Goal: Information Seeking & Learning: Learn about a topic

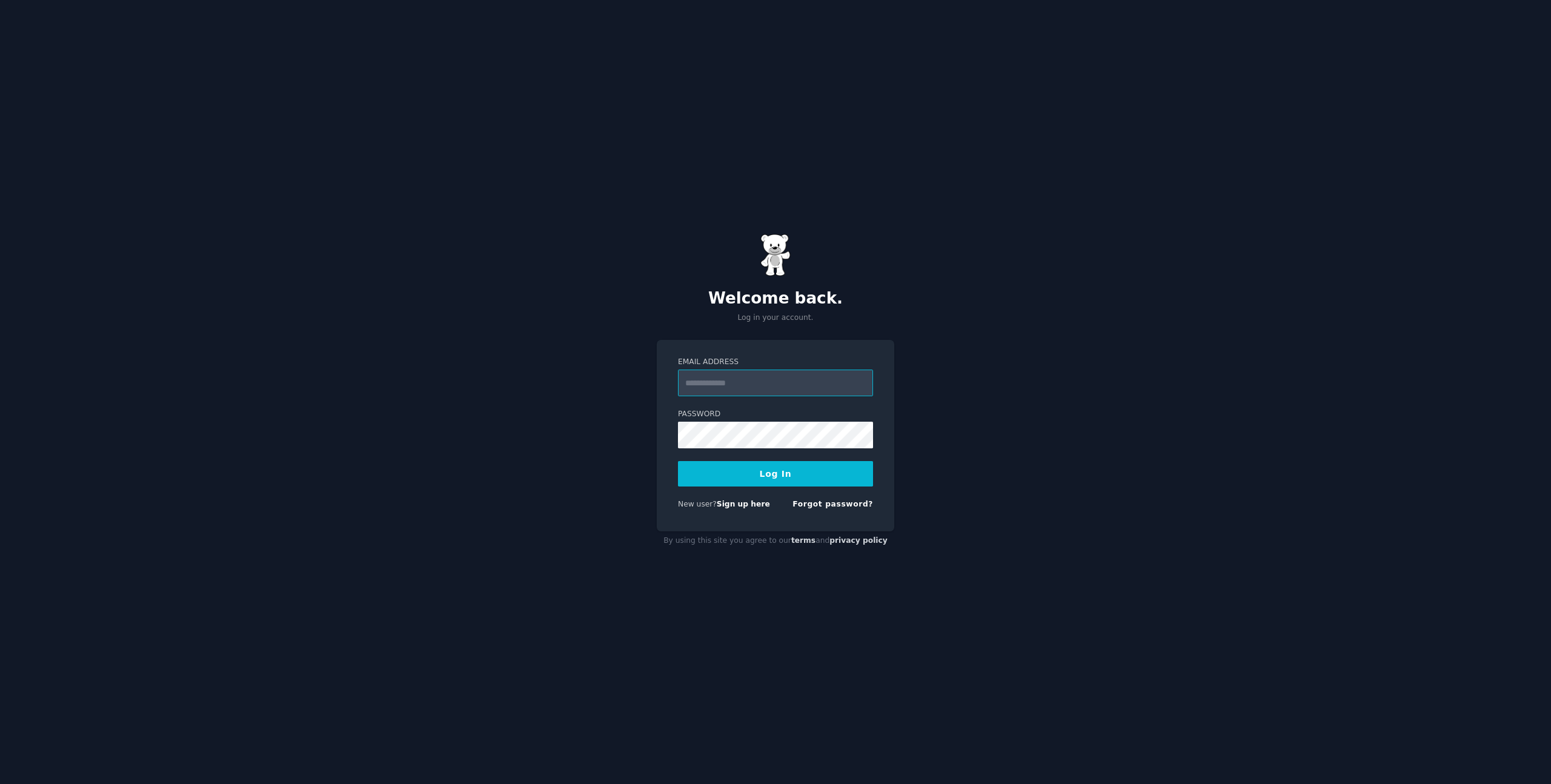
type input "**********"
click at [807, 478] on button "Log In" at bounding box center [776, 473] width 195 height 25
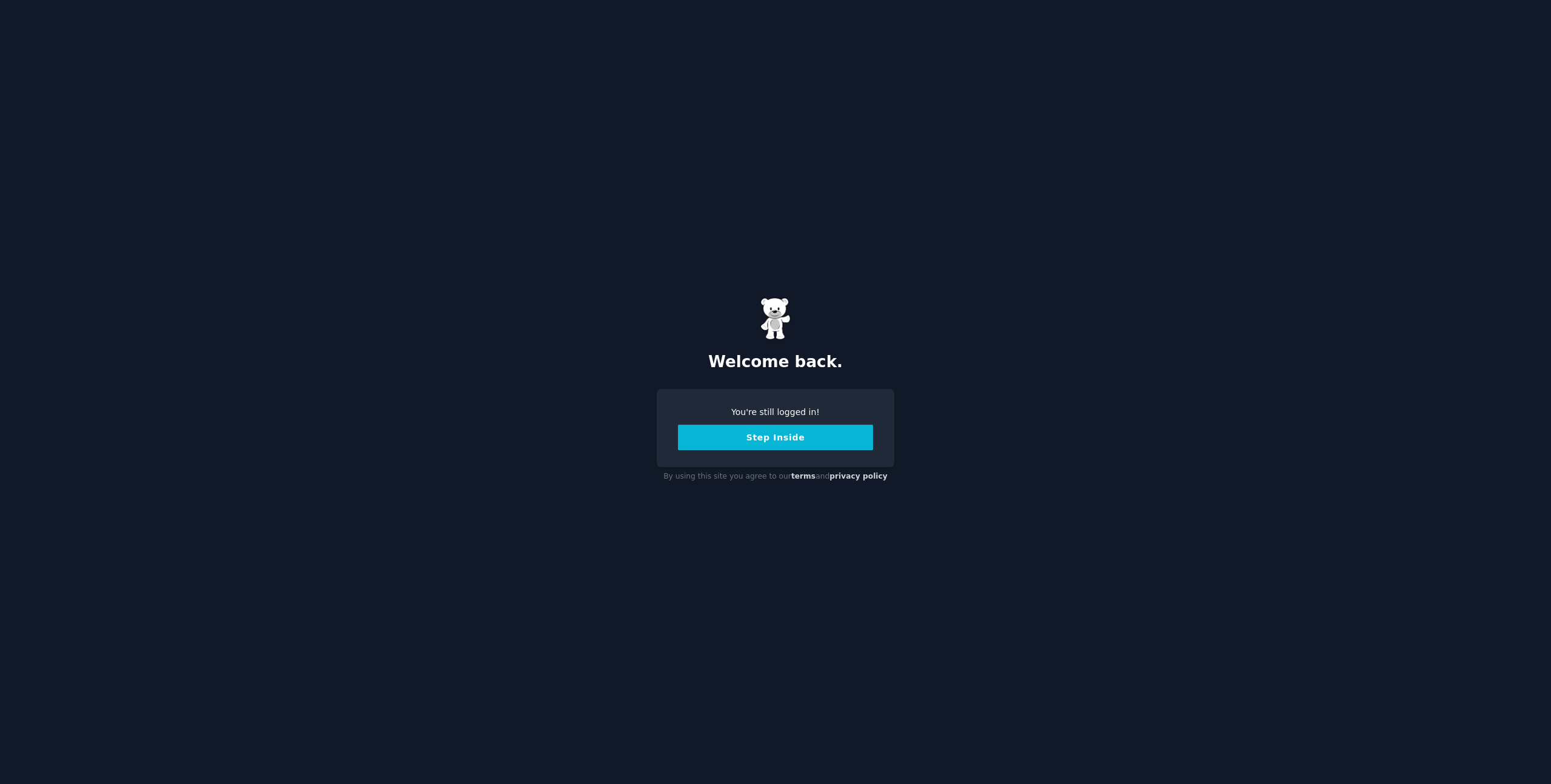
click at [853, 436] on button "Step Inside" at bounding box center [776, 437] width 195 height 25
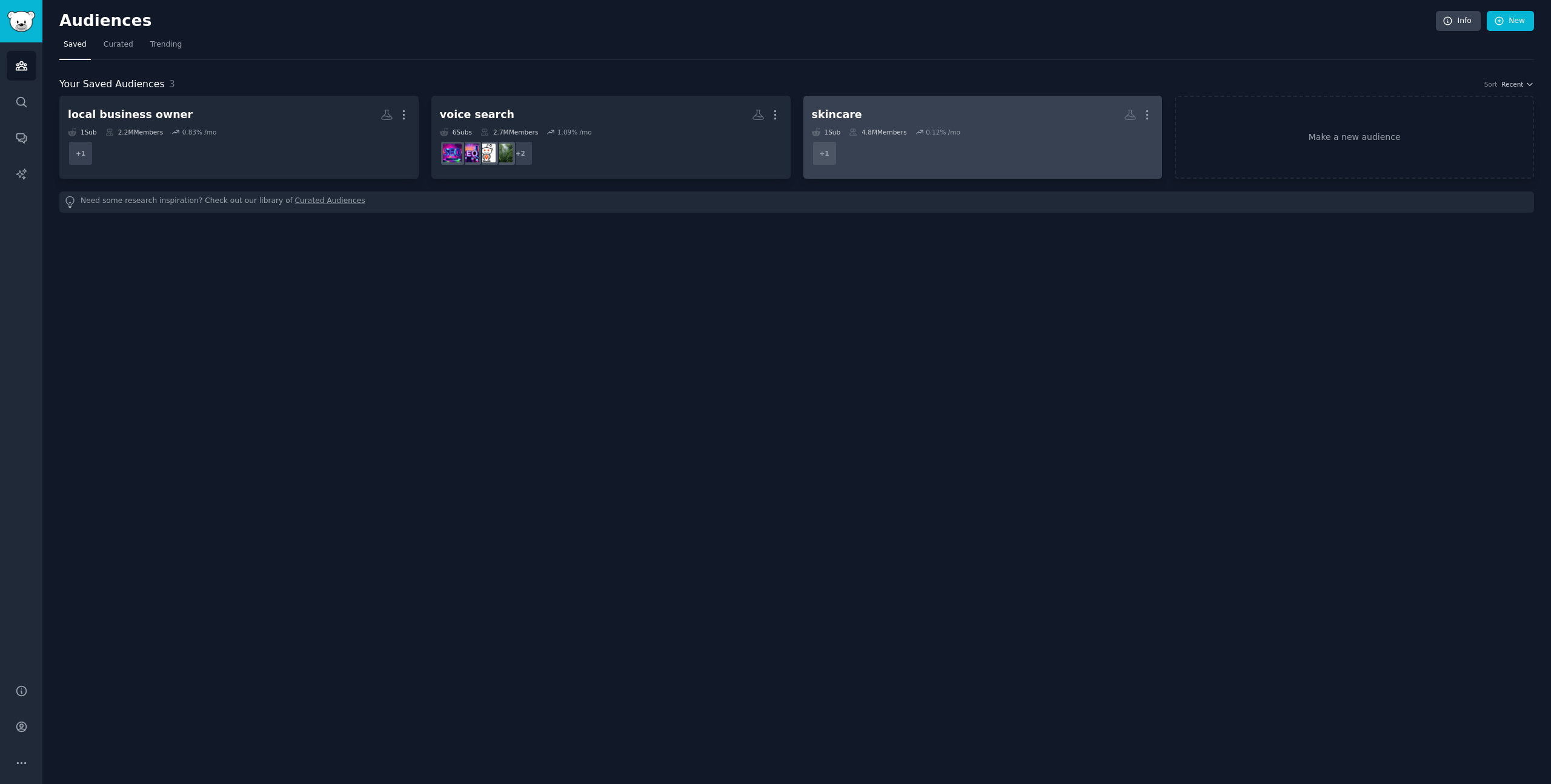
click at [884, 145] on dd "+ 1" at bounding box center [983, 153] width 342 height 34
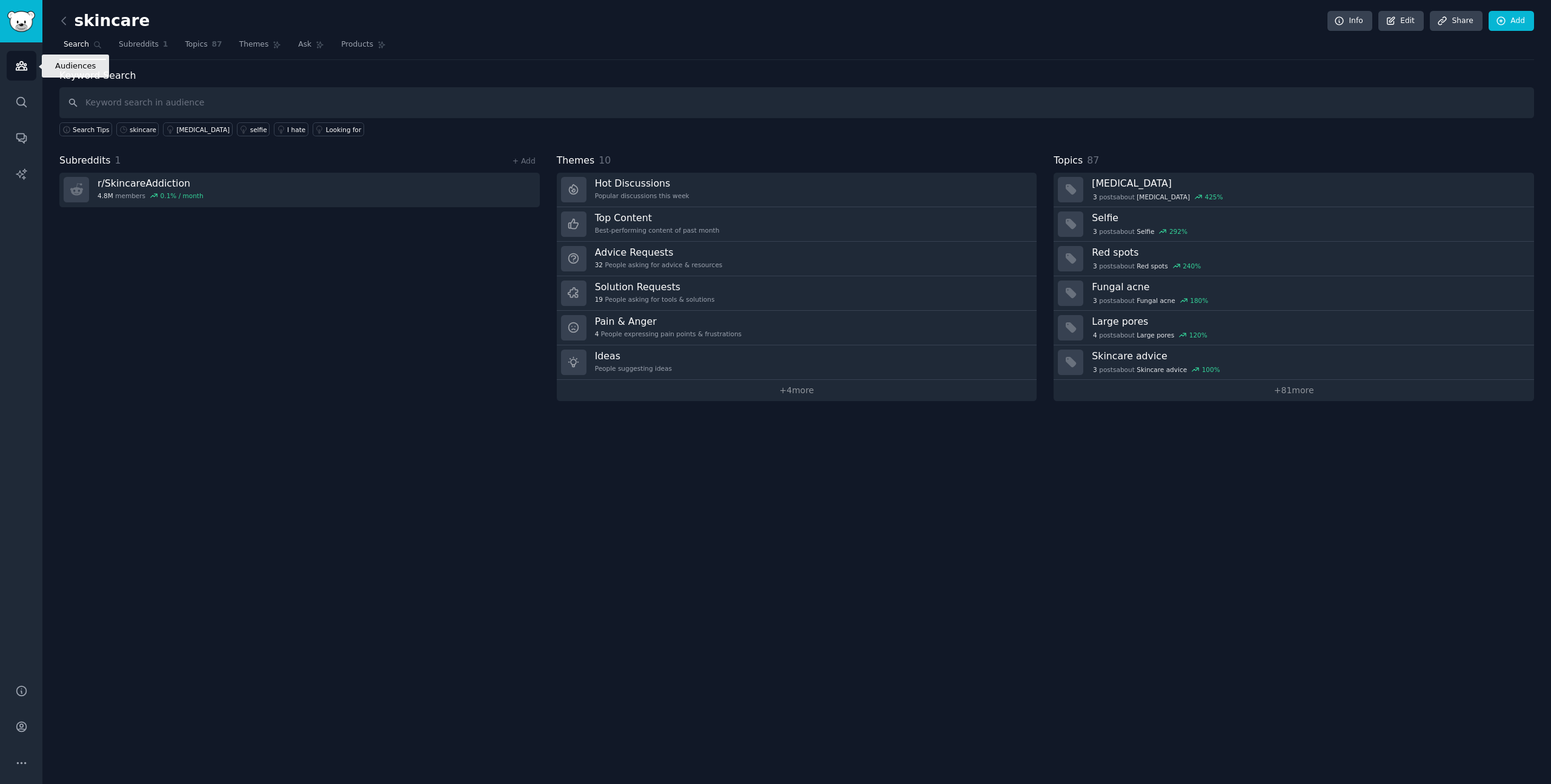
click at [18, 57] on link "Audiences" at bounding box center [21, 65] width 30 height 30
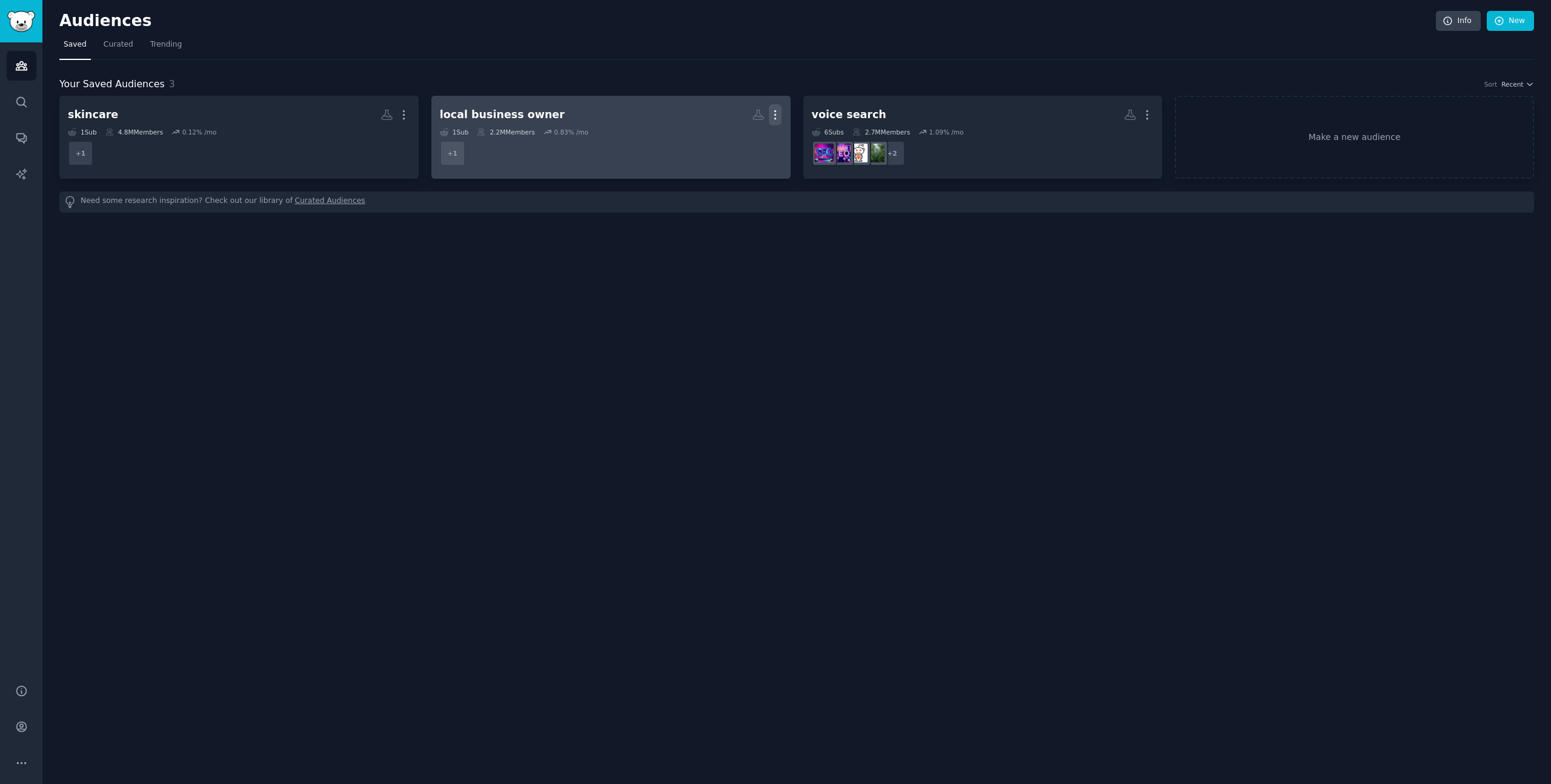
click at [777, 115] on icon "button" at bounding box center [776, 115] width 13 height 13
click at [754, 140] on p "Delete" at bounding box center [742, 140] width 28 height 13
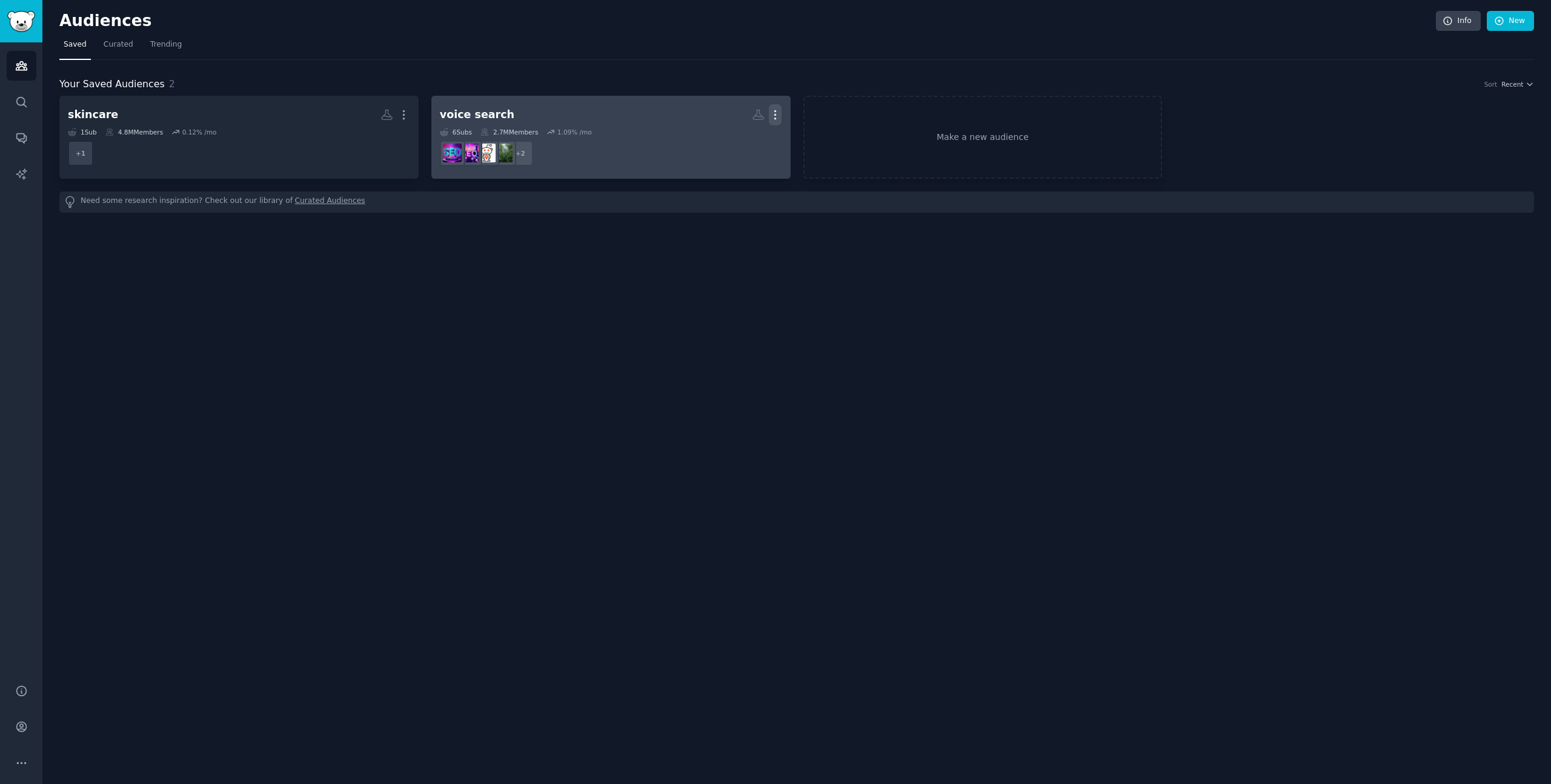
click at [773, 111] on icon "button" at bounding box center [776, 115] width 13 height 13
click at [746, 141] on p "Delete" at bounding box center [742, 140] width 28 height 13
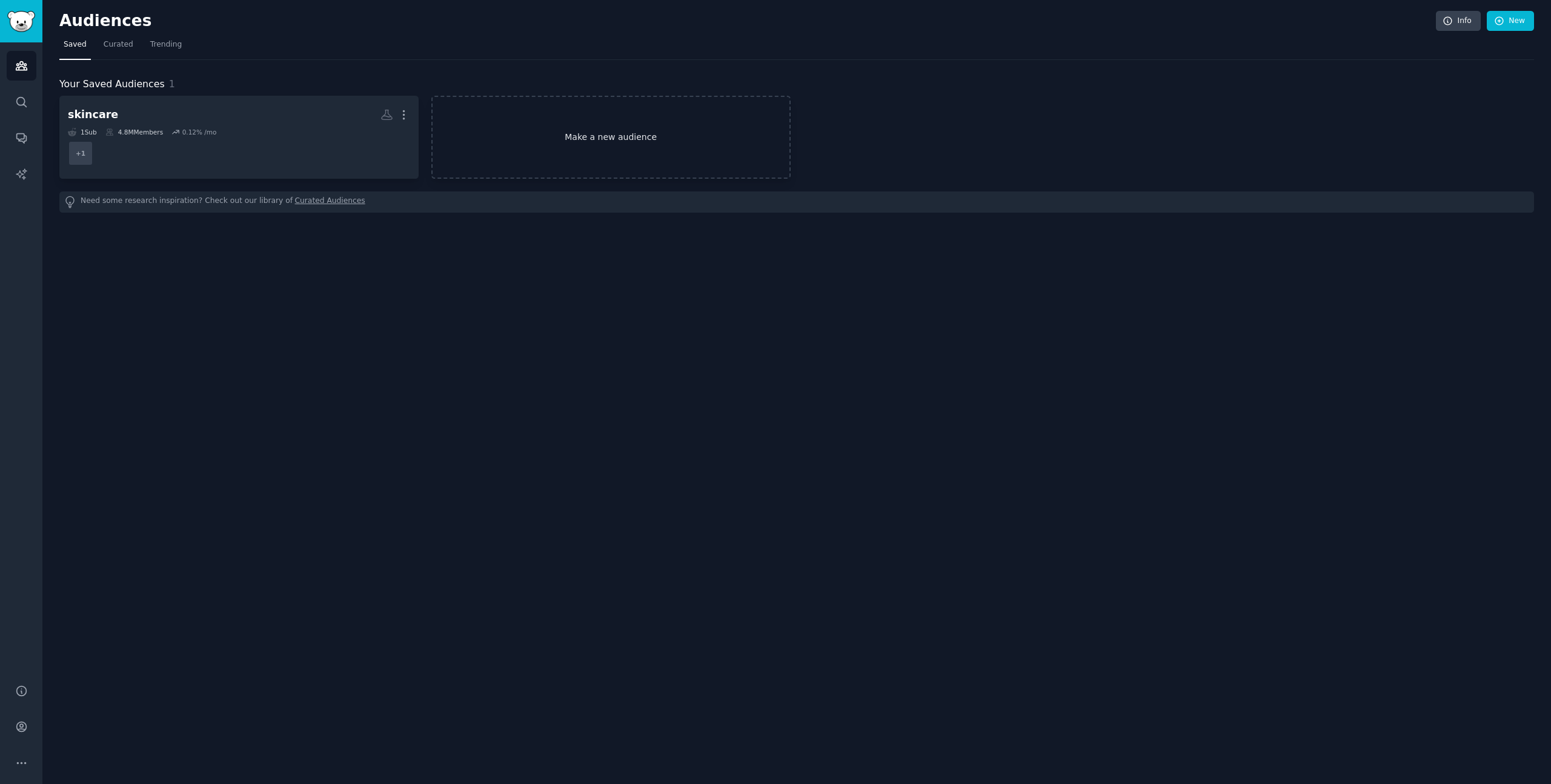
click at [564, 132] on link "Make a new audience" at bounding box center [611, 137] width 359 height 83
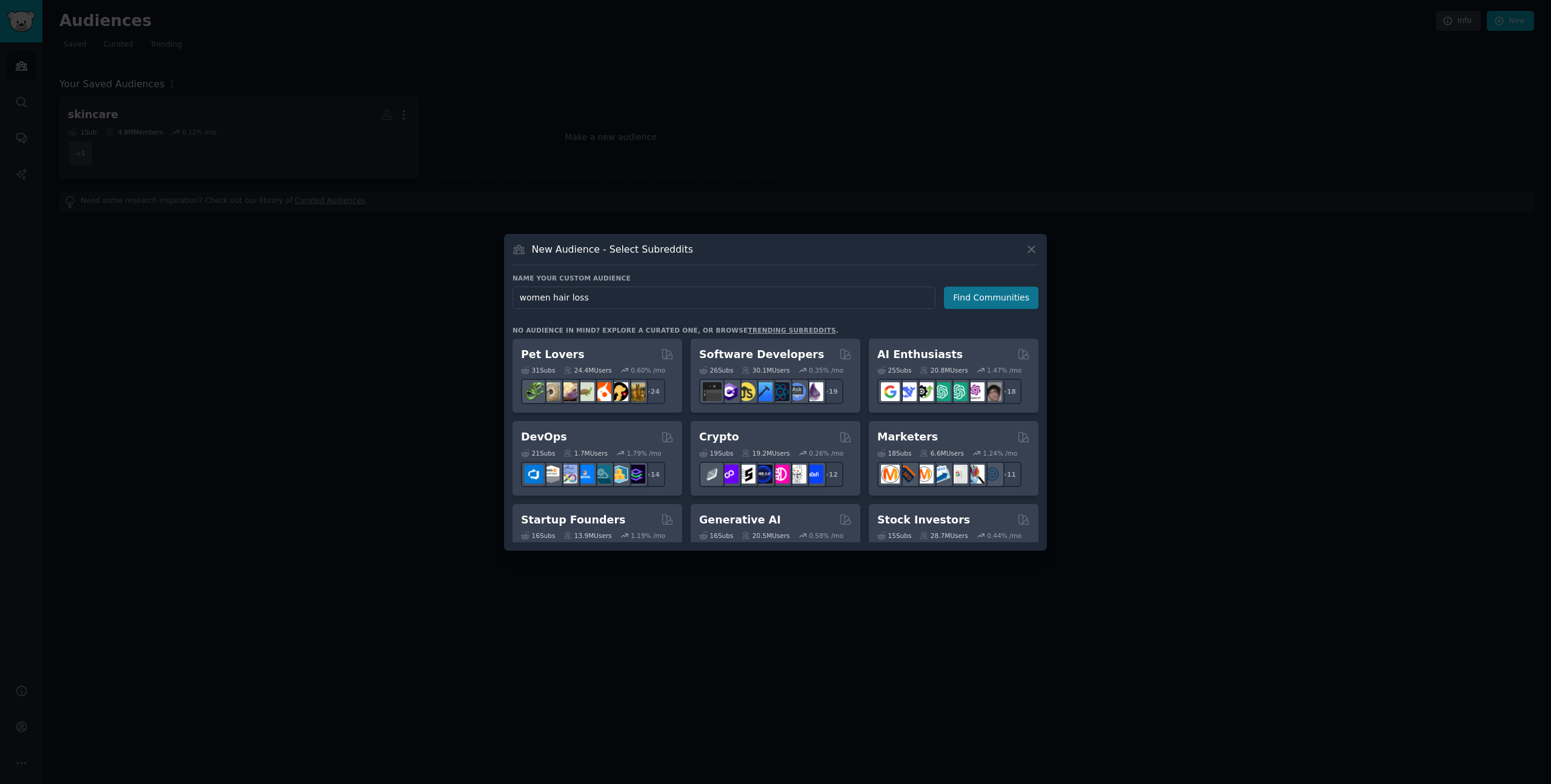
type input "women hair loss"
click at [960, 298] on button "Find Communities" at bounding box center [991, 297] width 94 height 23
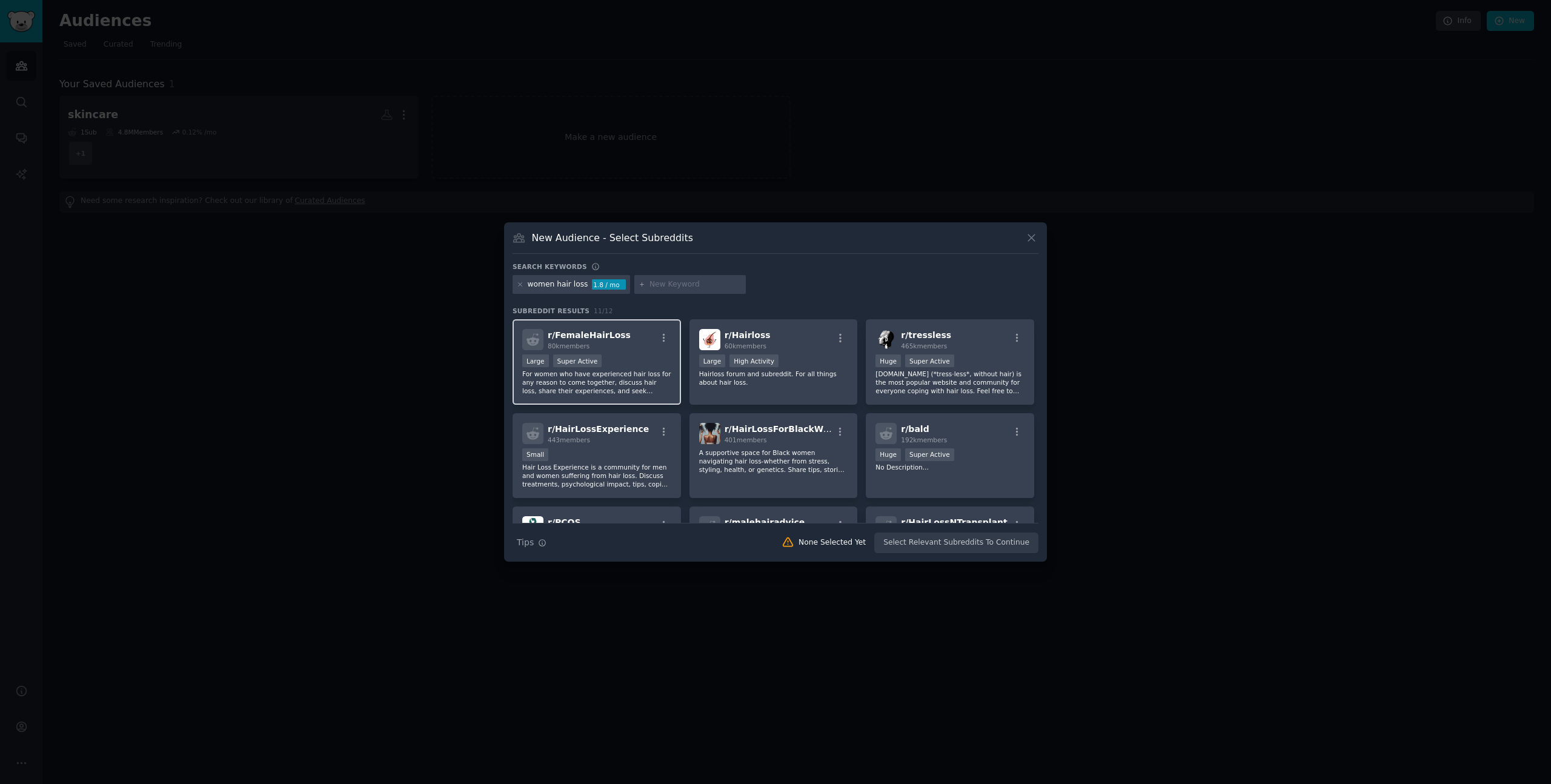
click at [613, 344] on div "80k members" at bounding box center [589, 346] width 83 height 9
click at [815, 347] on div "r/ Hairloss 60k members" at bounding box center [773, 339] width 149 height 21
click at [804, 334] on div "r/ Hairloss 60k members" at bounding box center [773, 339] width 149 height 21
click at [807, 350] on div "r/ Hairloss 60k members Large High Activity Hairloss forum and subreddit. For a…" at bounding box center [774, 362] width 169 height 86
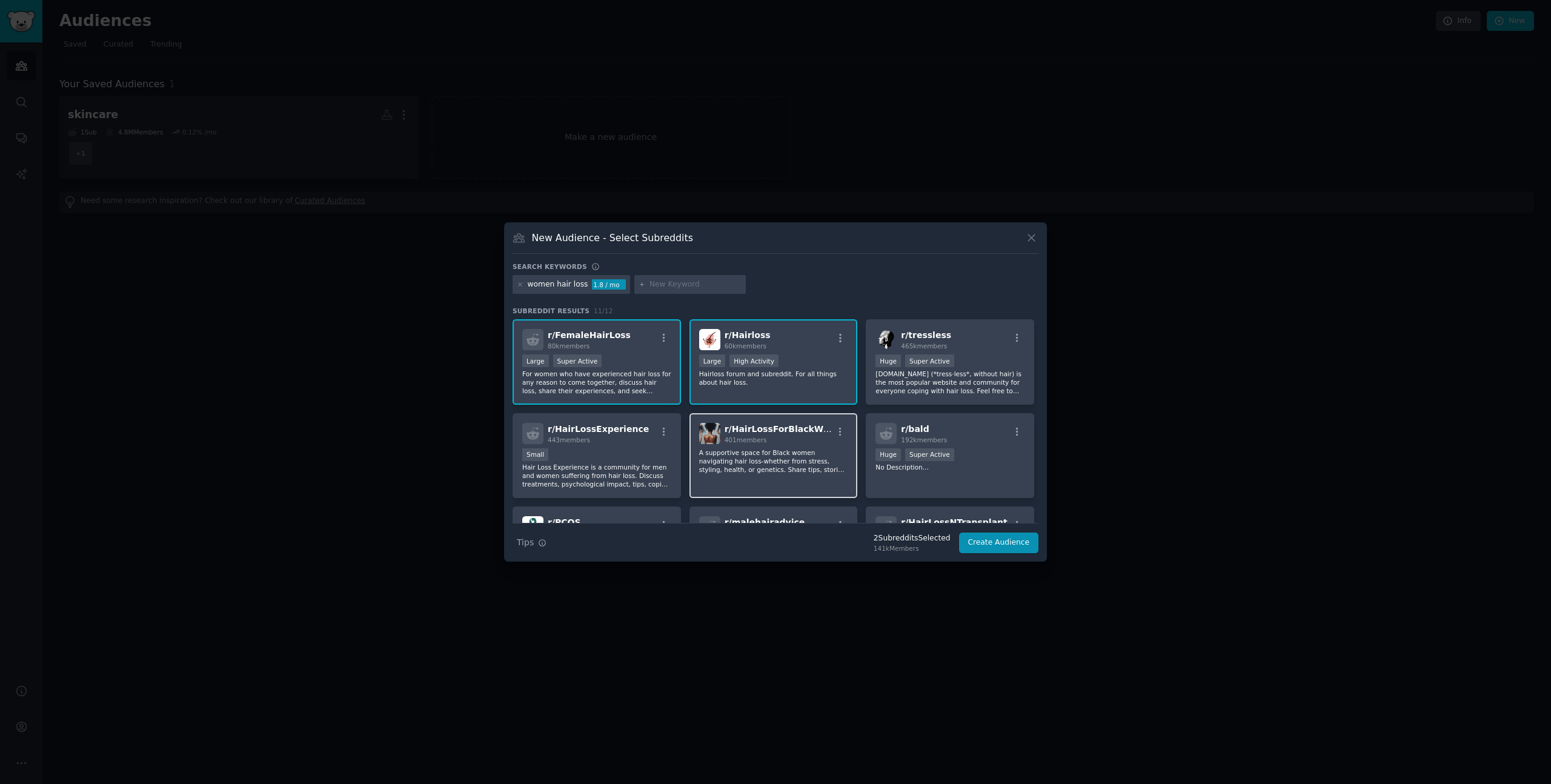
click at [810, 460] on p "A supportive space for Black women navigating hair loss-whether from stress, st…" at bounding box center [773, 461] width 149 height 25
click at [635, 456] on div "Small" at bounding box center [597, 456] width 149 height 15
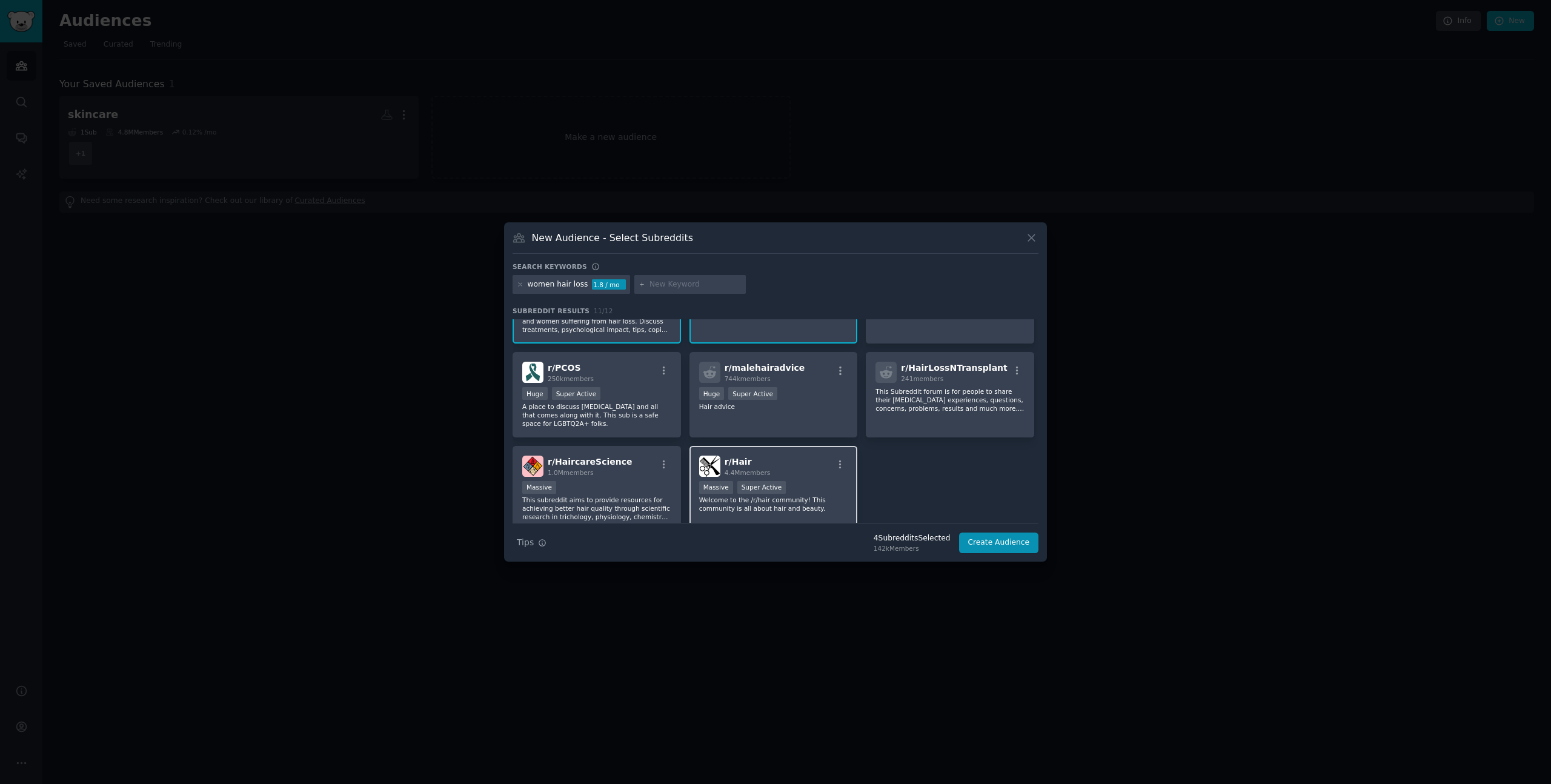
scroll to position [147, 0]
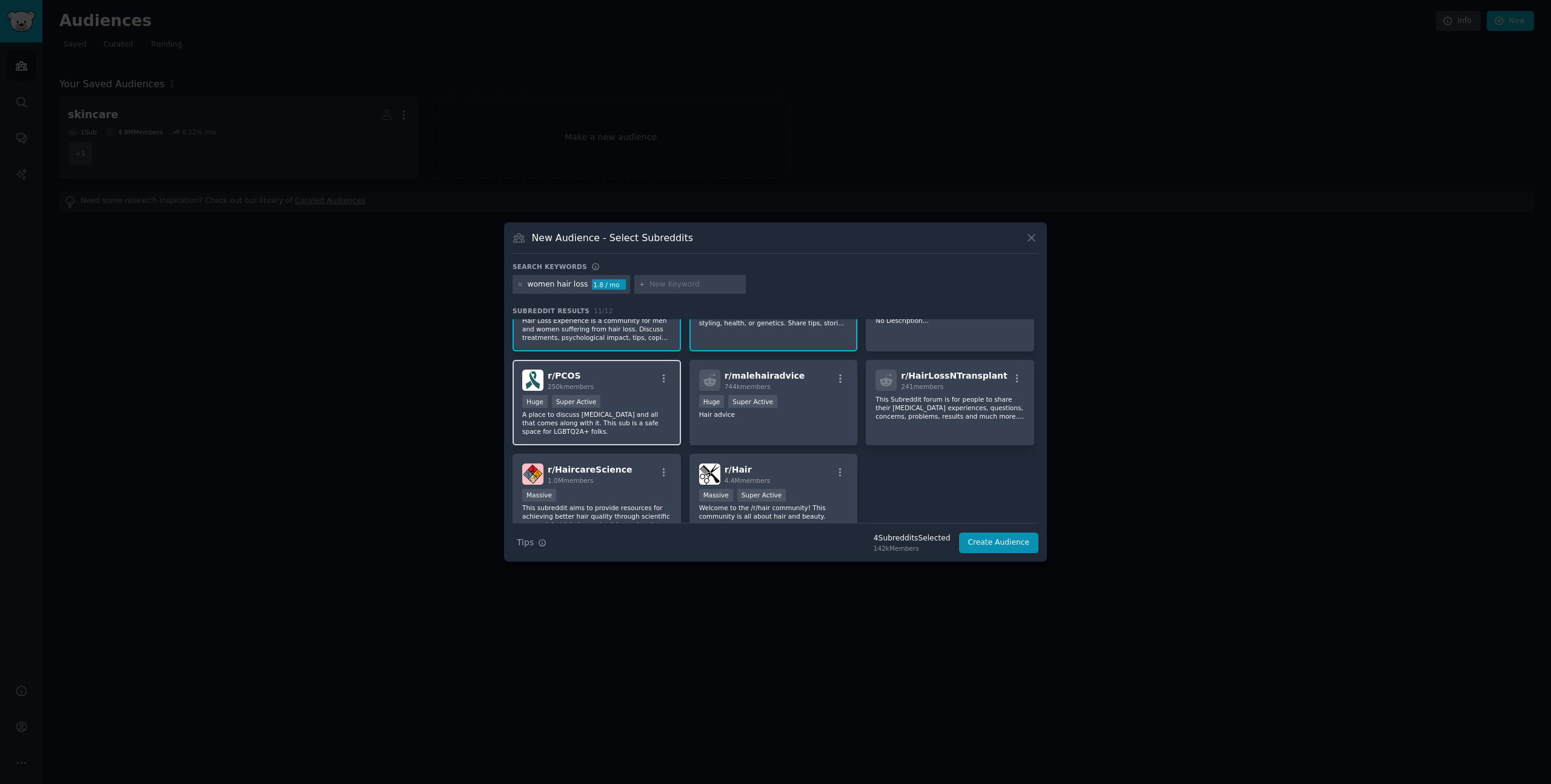
click at [592, 423] on p "A place to discuss Polycystic Ovarian Syndrome and all that comes along with it…" at bounding box center [597, 422] width 149 height 25
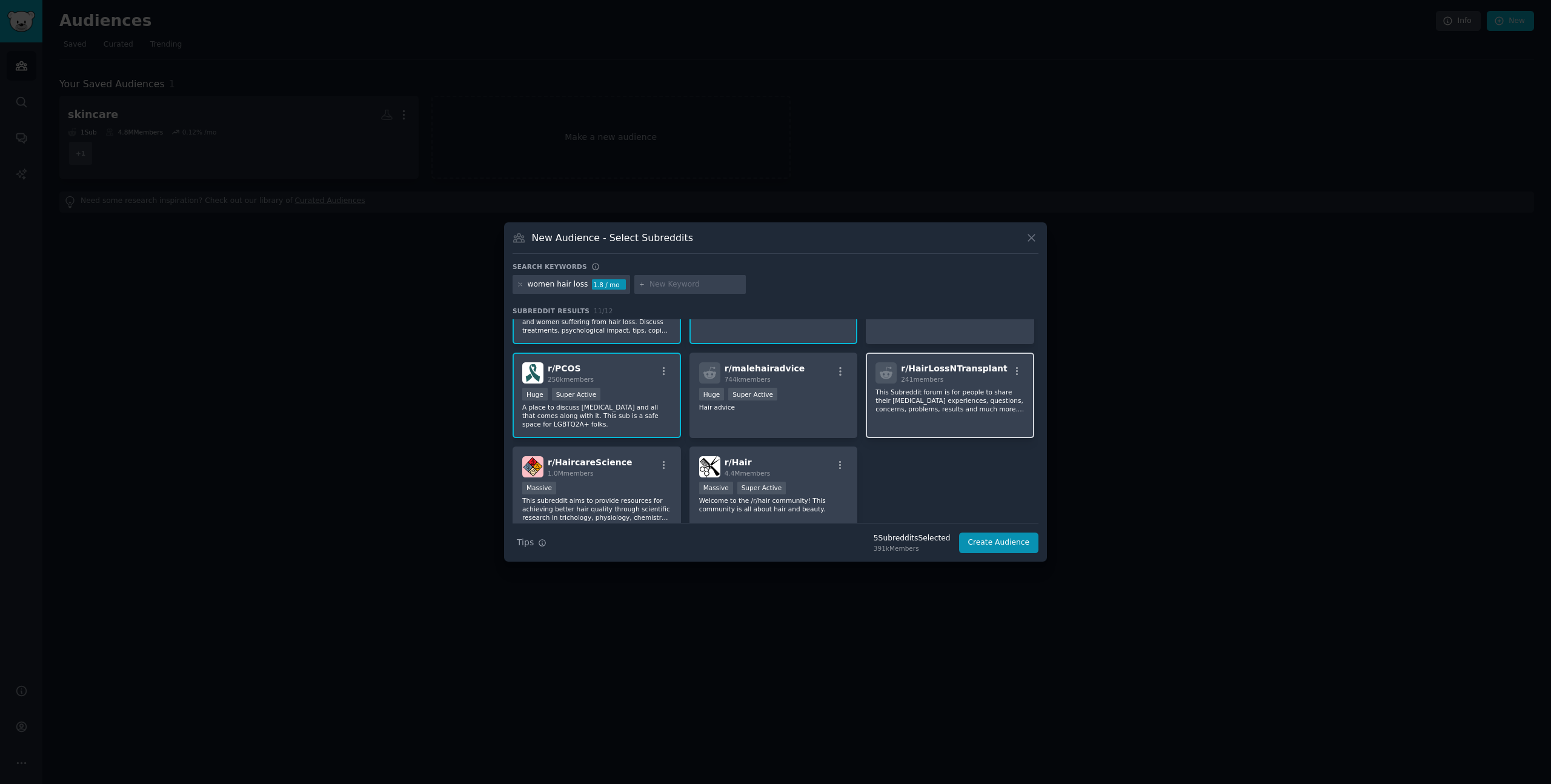
click at [1000, 398] on p "This Subreddit forum is for people to share their hair transplant experiences, …" at bounding box center [950, 400] width 149 height 25
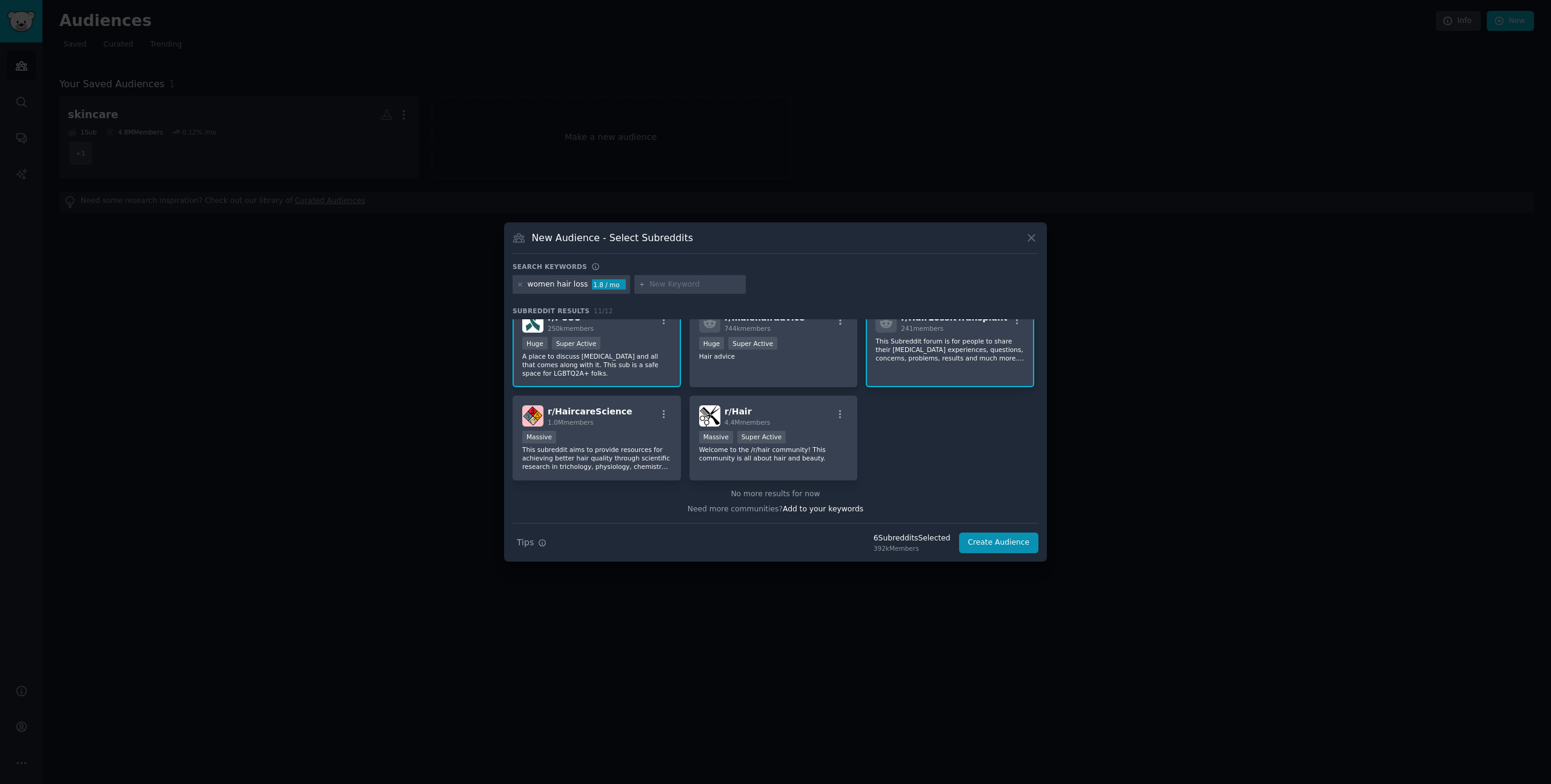
scroll to position [2, 0]
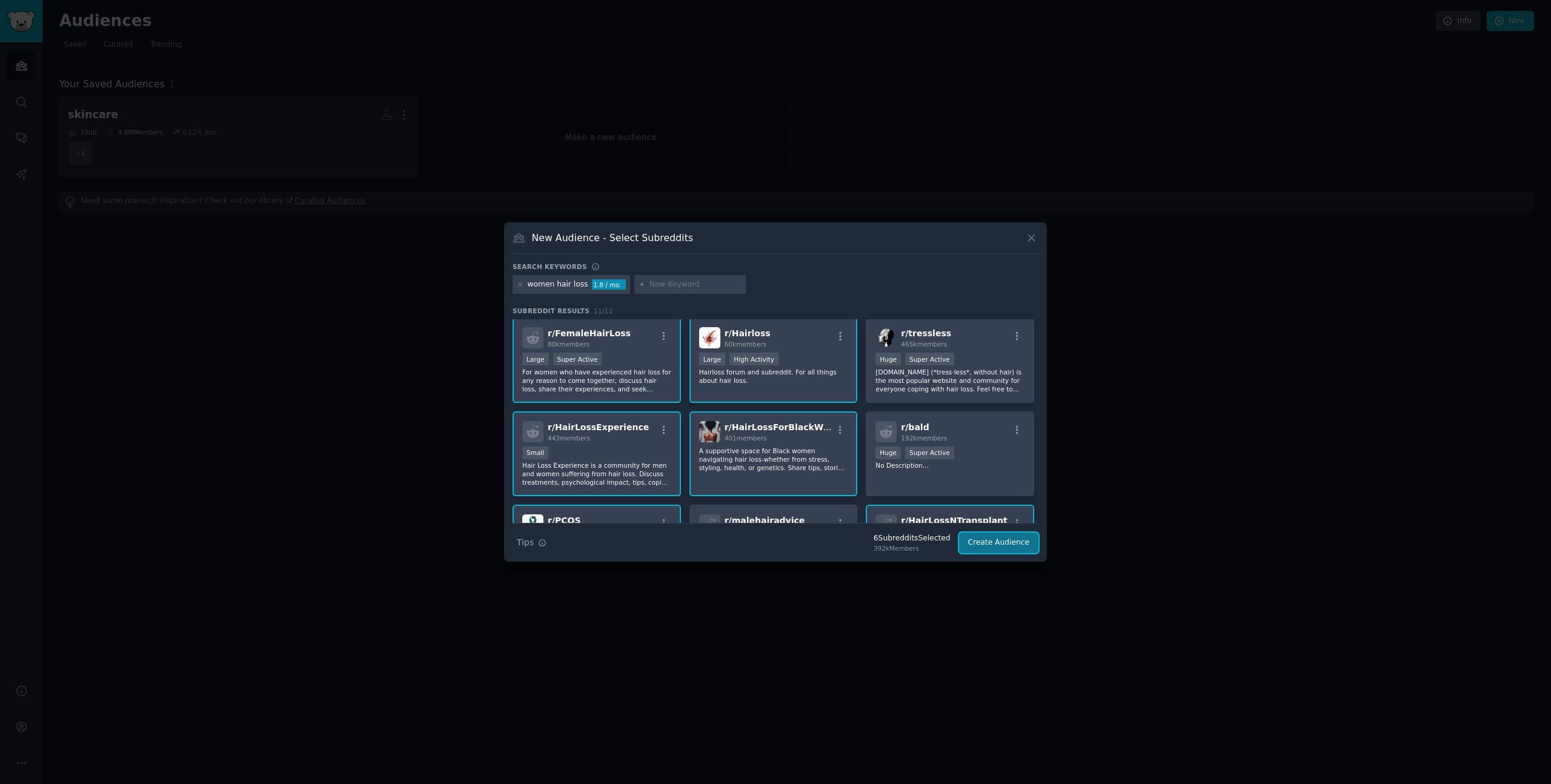
click at [996, 538] on button "Create Audience" at bounding box center [999, 543] width 80 height 20
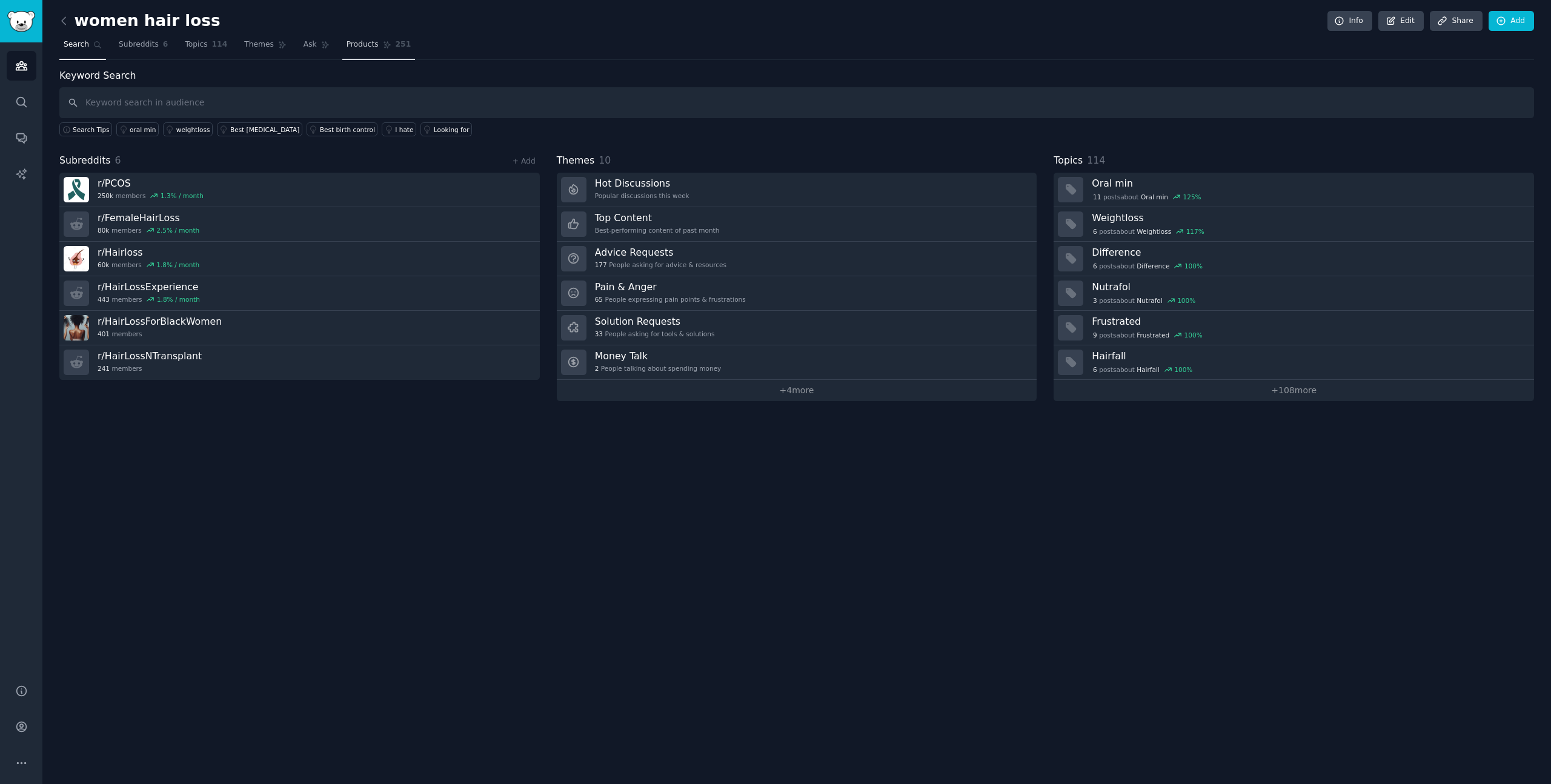
click at [383, 43] on icon at bounding box center [387, 45] width 9 height 9
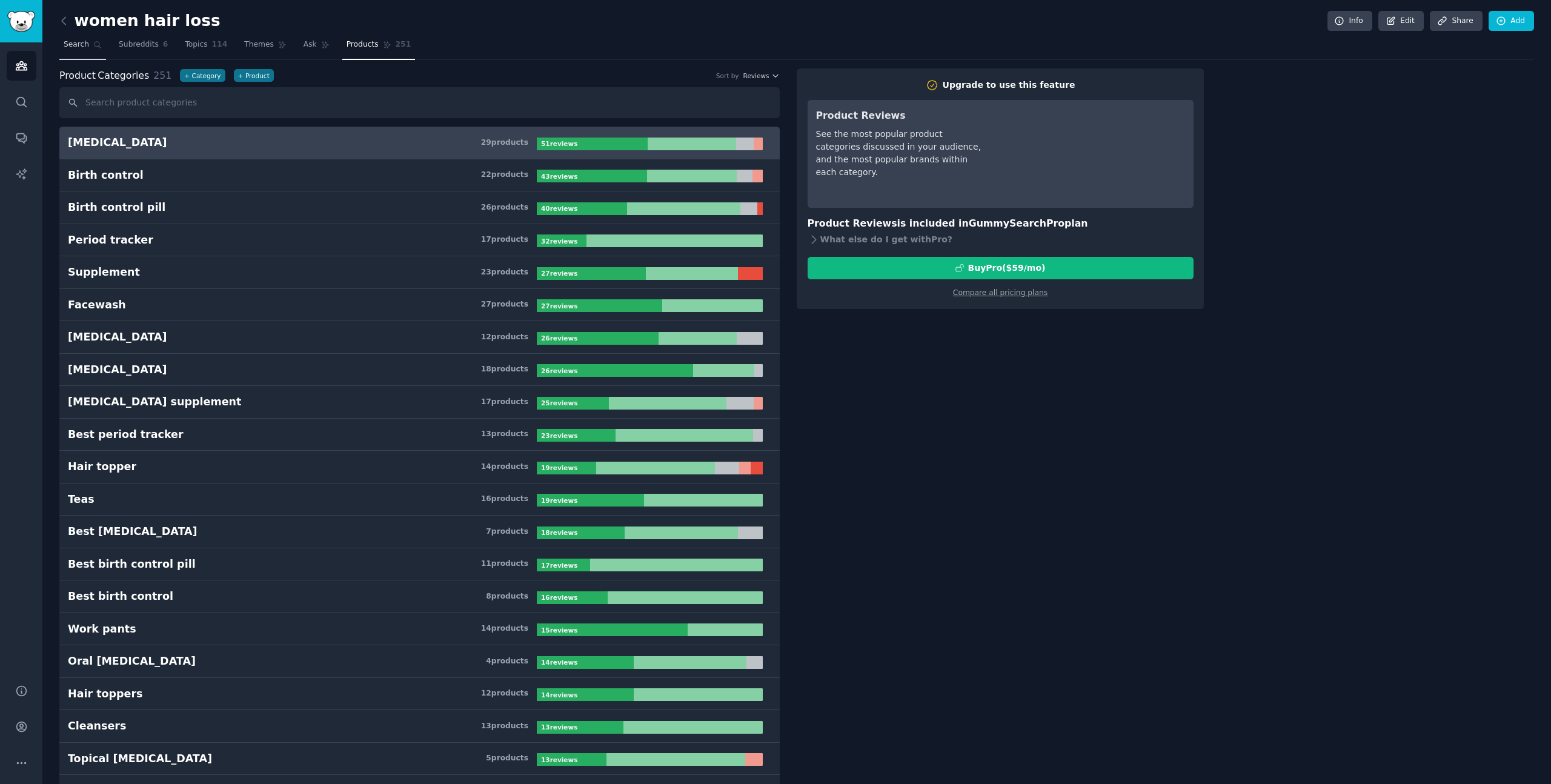
click at [92, 50] on link "Search" at bounding box center [83, 47] width 47 height 25
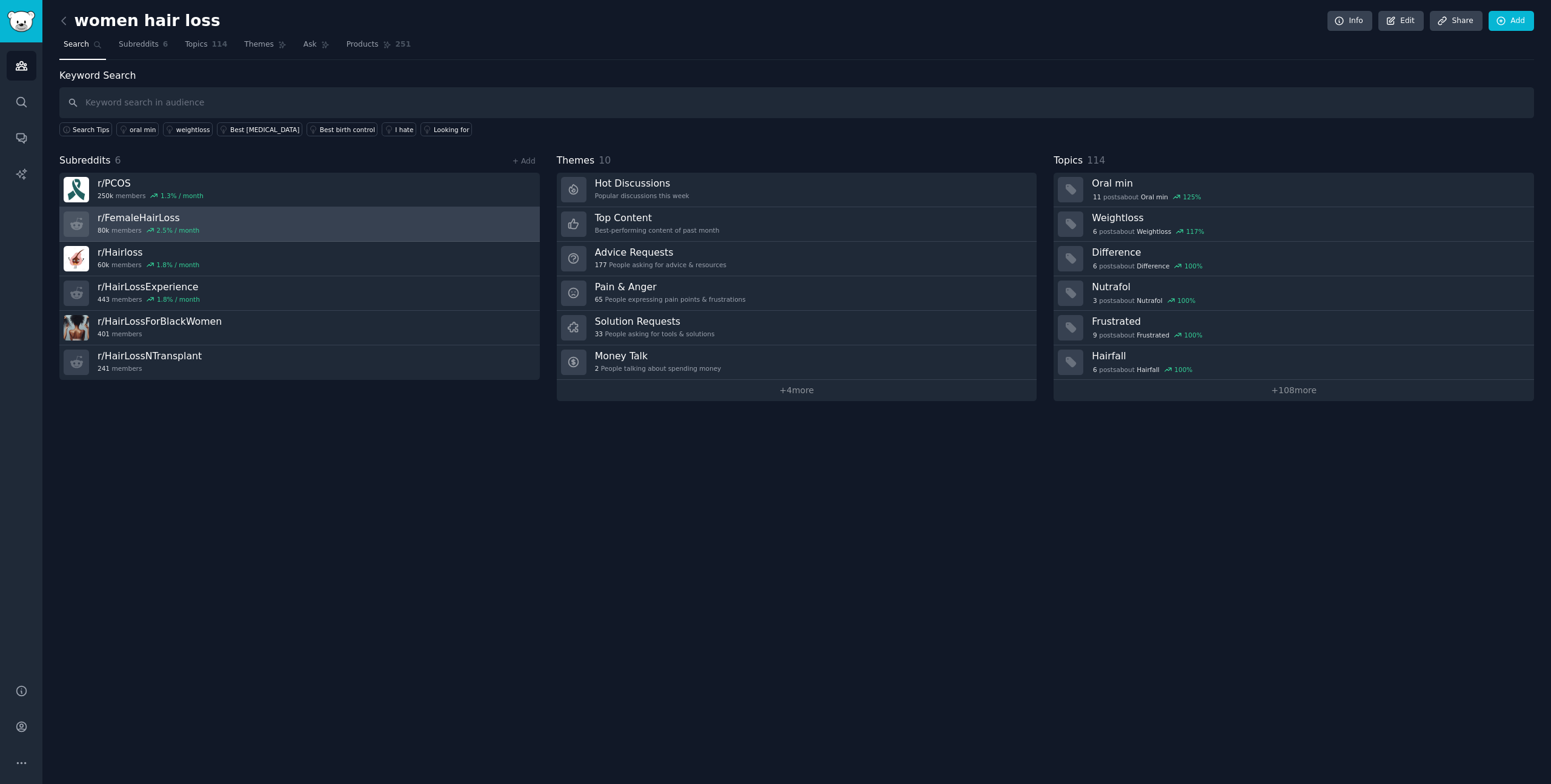
click at [253, 221] on link "r/ FemaleHairLoss 80k members 2.5 % / month" at bounding box center [299, 225] width 480 height 35
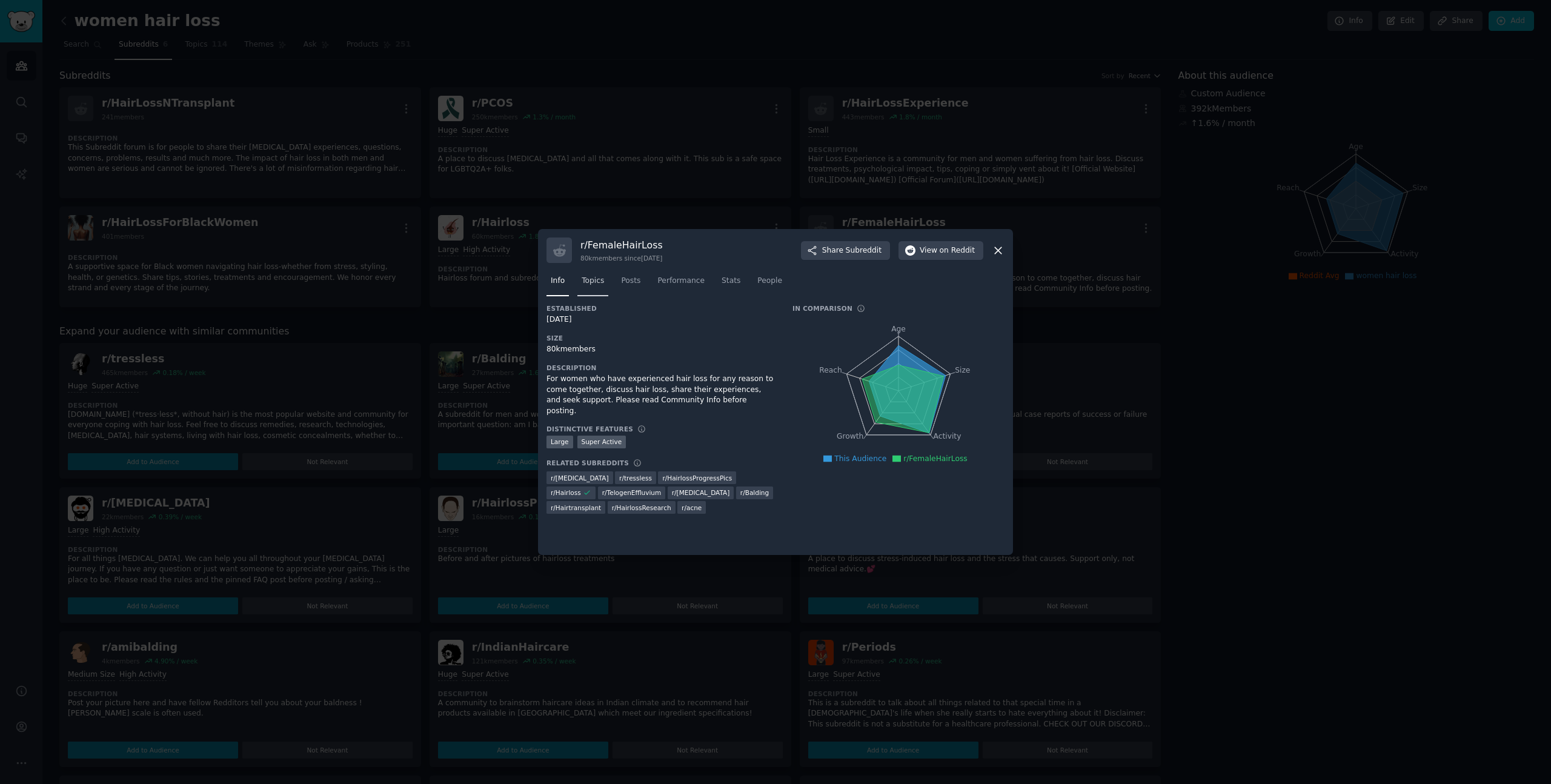
click at [602, 279] on span "Topics" at bounding box center [592, 280] width 23 height 11
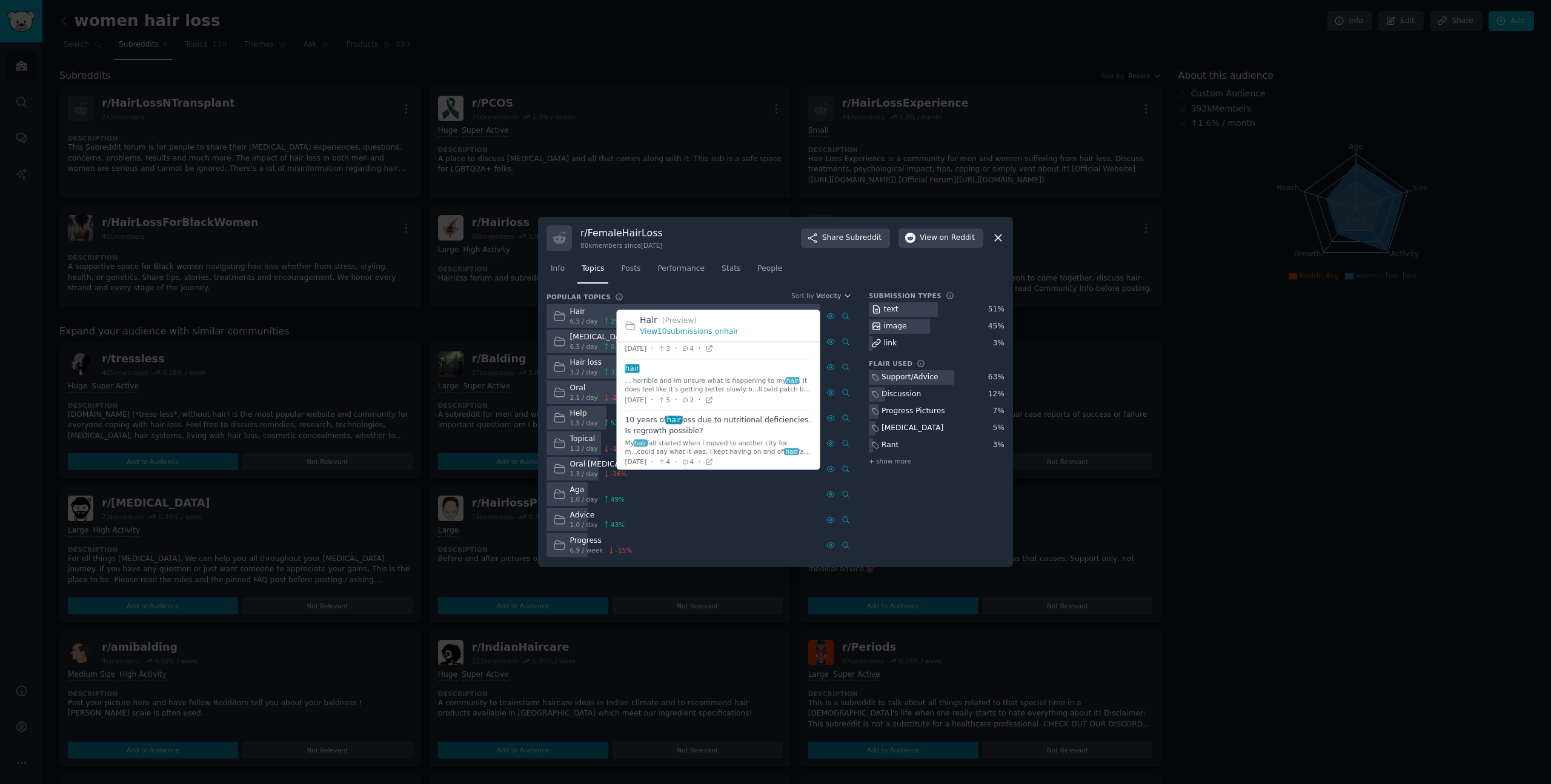
scroll to position [39, 0]
click at [673, 409] on span at bounding box center [718, 434] width 187 height 62
click at [661, 417] on span at bounding box center [718, 434] width 187 height 62
click at [764, 413] on span at bounding box center [718, 434] width 187 height 62
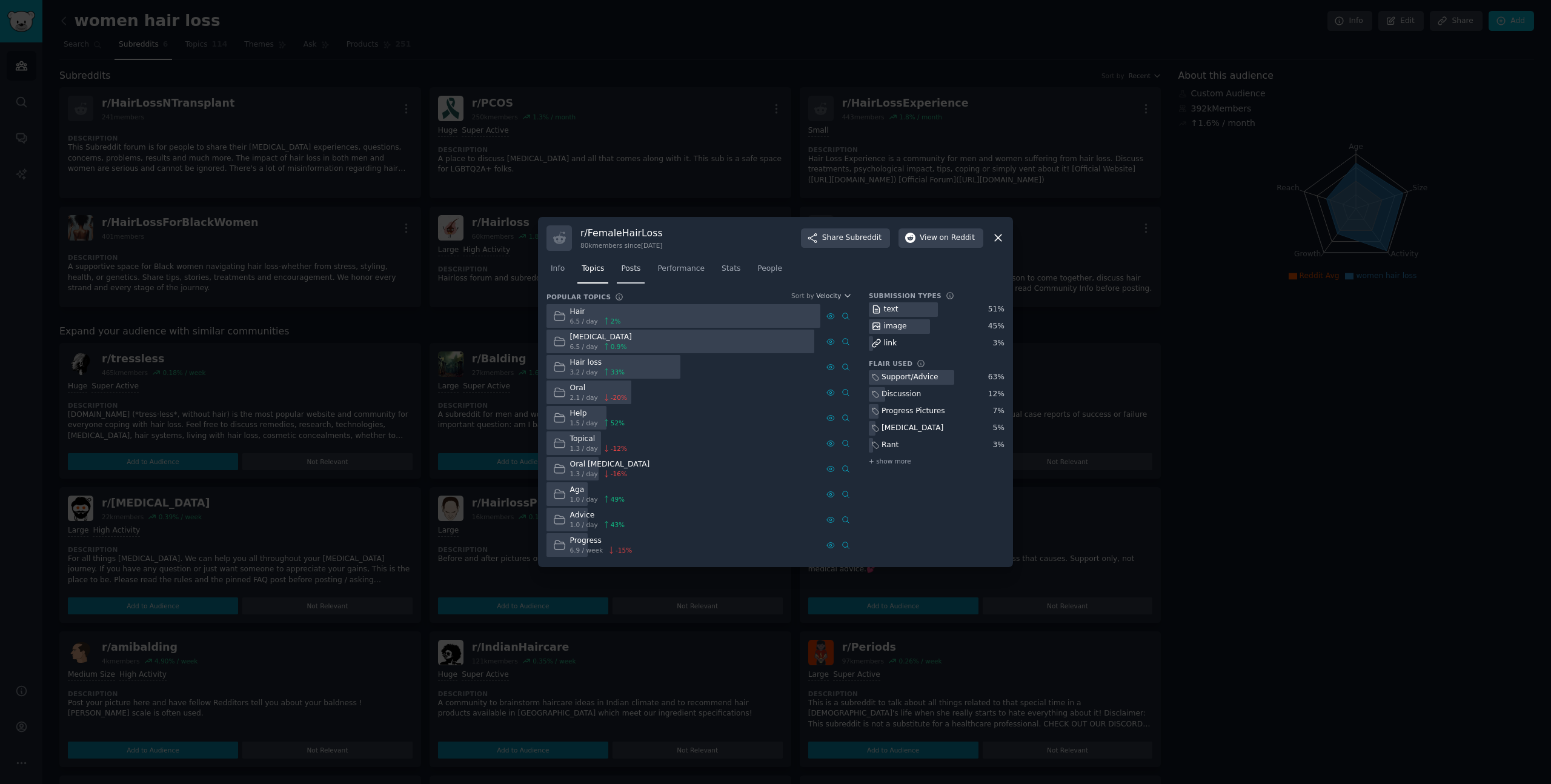
click at [626, 268] on span "Posts" at bounding box center [631, 269] width 20 height 11
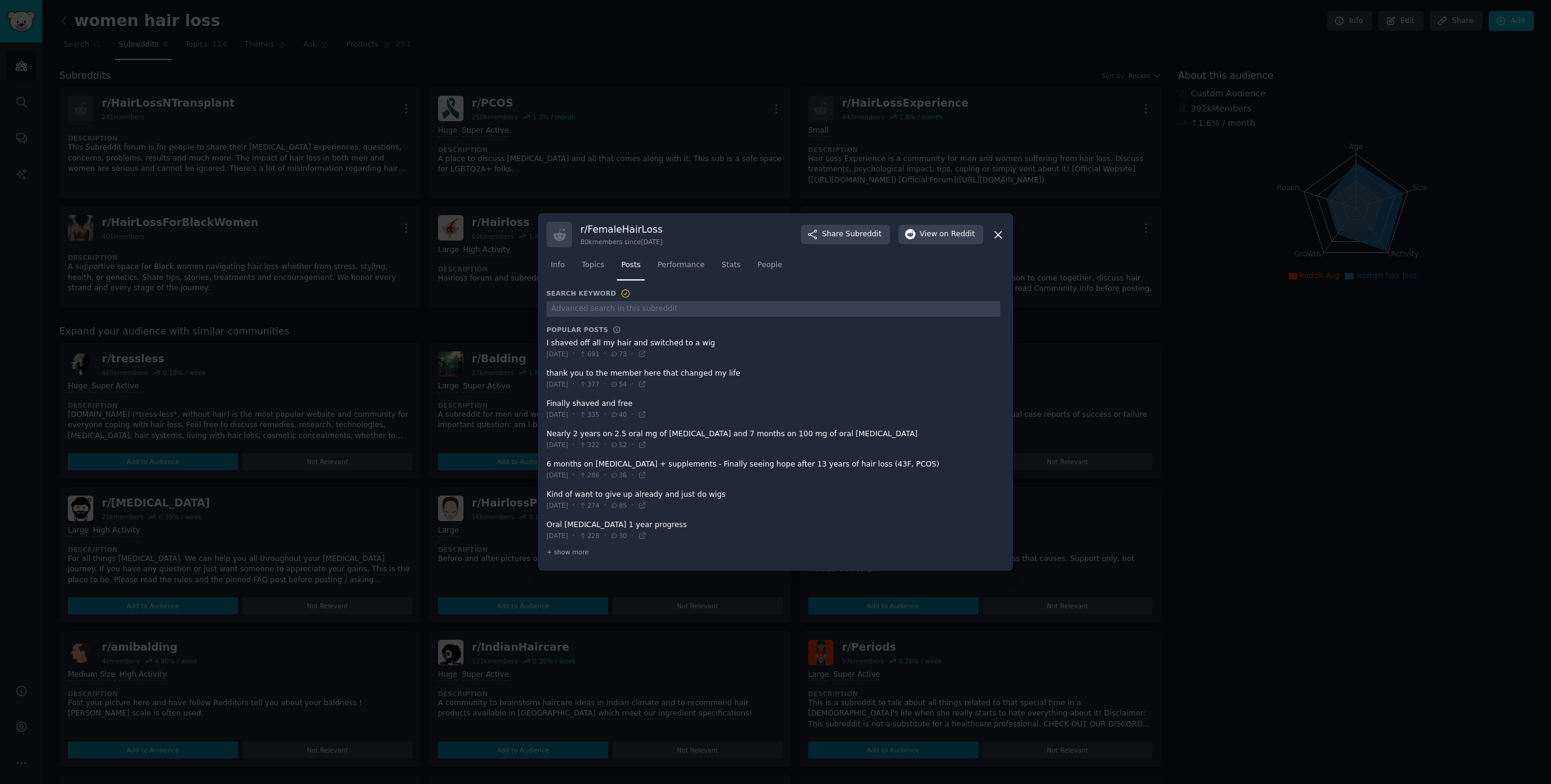
click at [673, 344] on span at bounding box center [773, 348] width 454 height 30
click at [568, 350] on span "Thu 9/4/2025" at bounding box center [557, 354] width 22 height 9
click at [573, 344] on span at bounding box center [773, 348] width 454 height 30
click at [633, 344] on span at bounding box center [773, 348] width 454 height 30
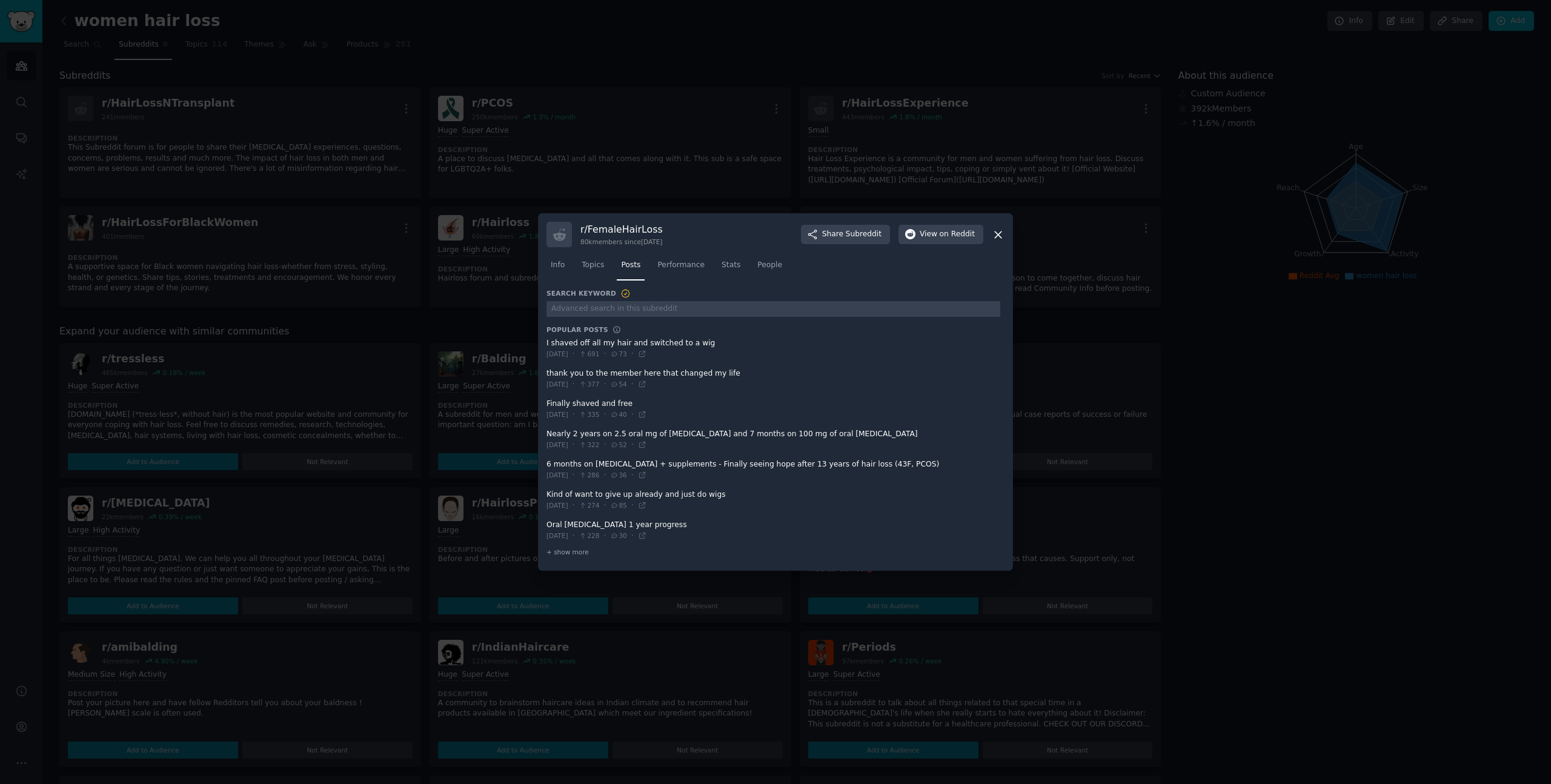
click at [633, 344] on span at bounding box center [773, 348] width 454 height 30
click at [627, 355] on span "73" at bounding box center [619, 354] width 17 height 9
click at [647, 354] on div "Thu 9/4/2025 · 691 · 73 ·" at bounding box center [597, 354] width 100 height 11
click at [647, 354] on icon at bounding box center [642, 354] width 9 height 9
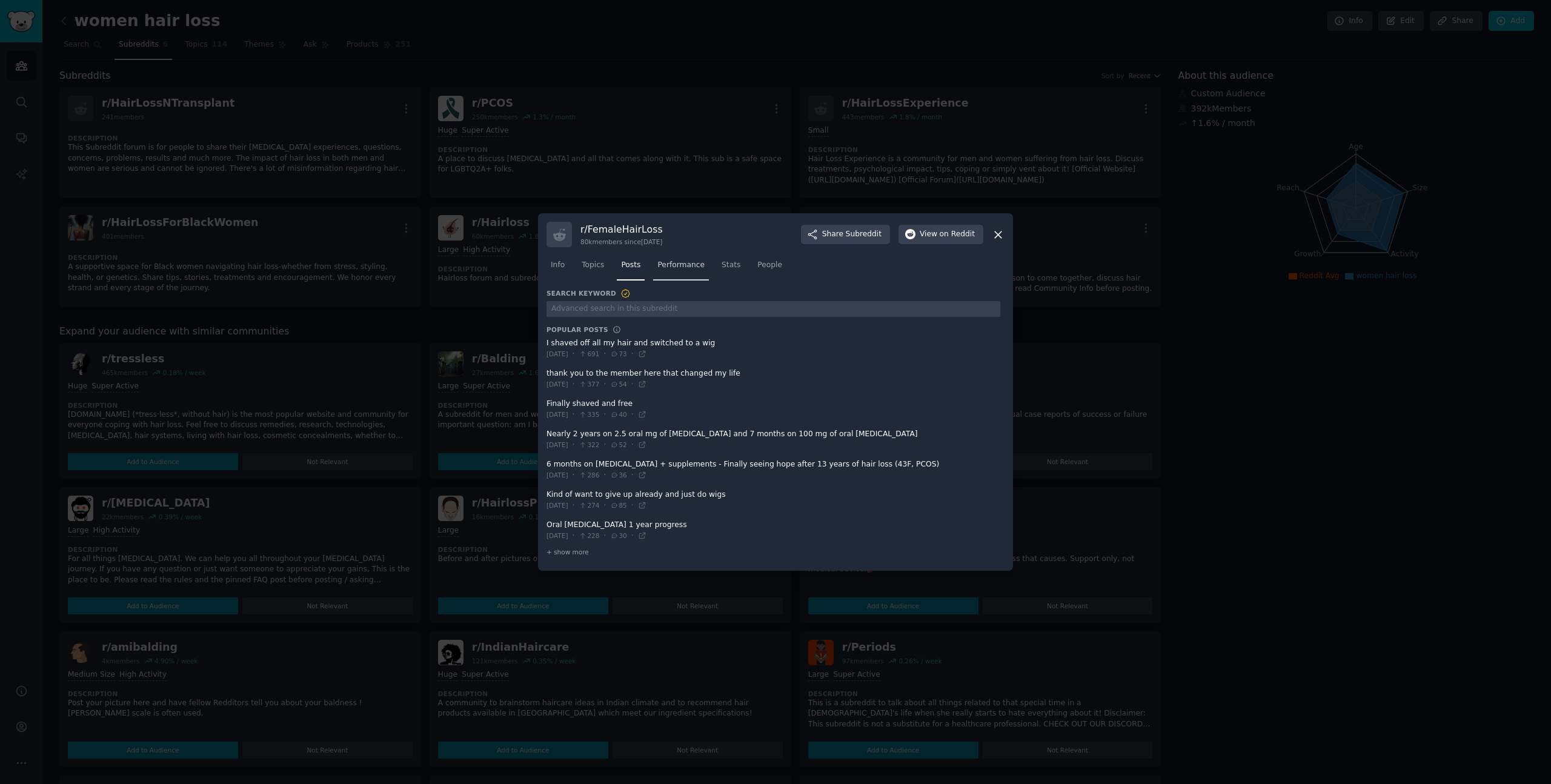
click at [694, 269] on span "Performance" at bounding box center [681, 265] width 47 height 11
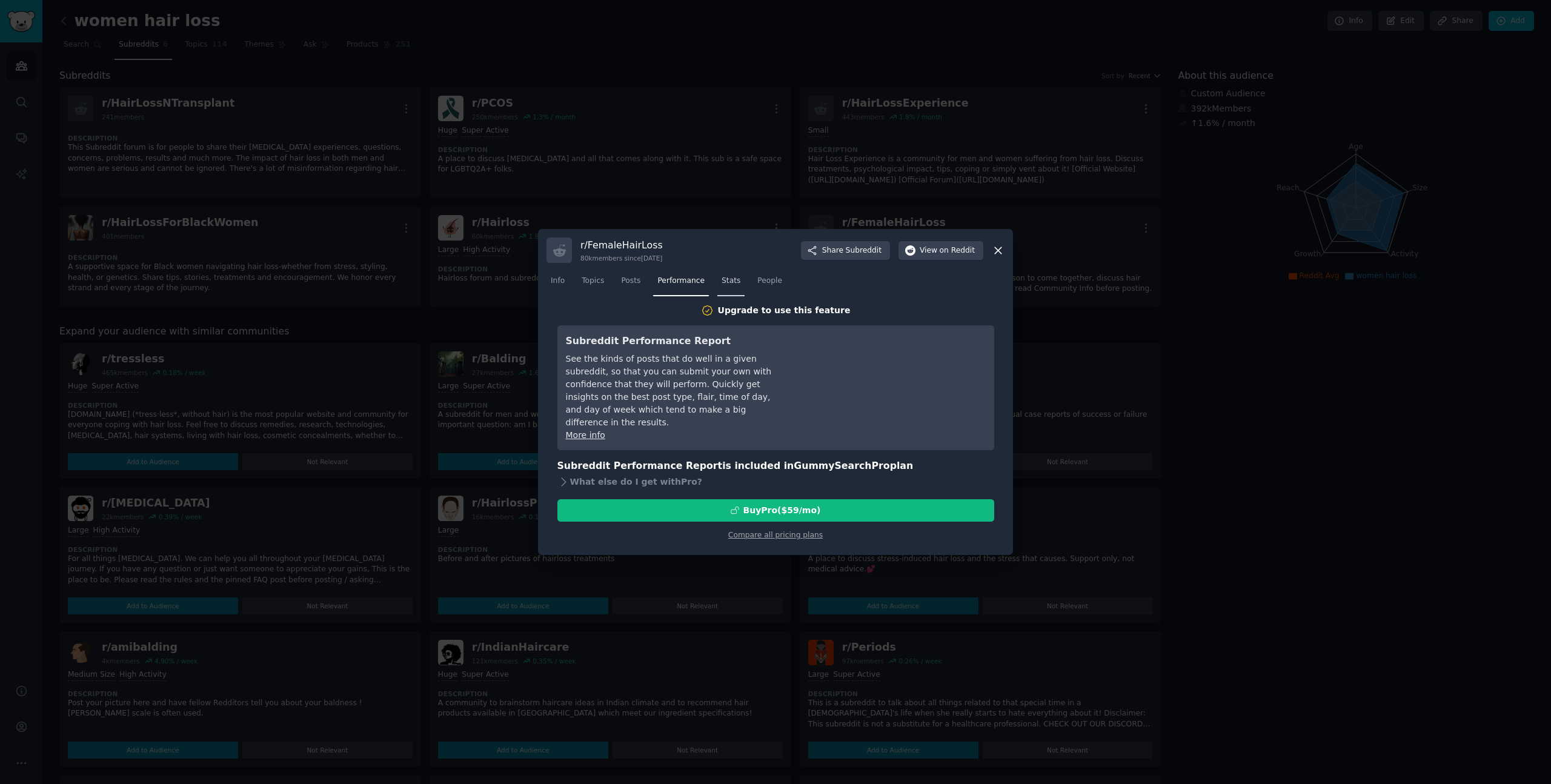
click at [728, 275] on link "Stats" at bounding box center [731, 284] width 28 height 25
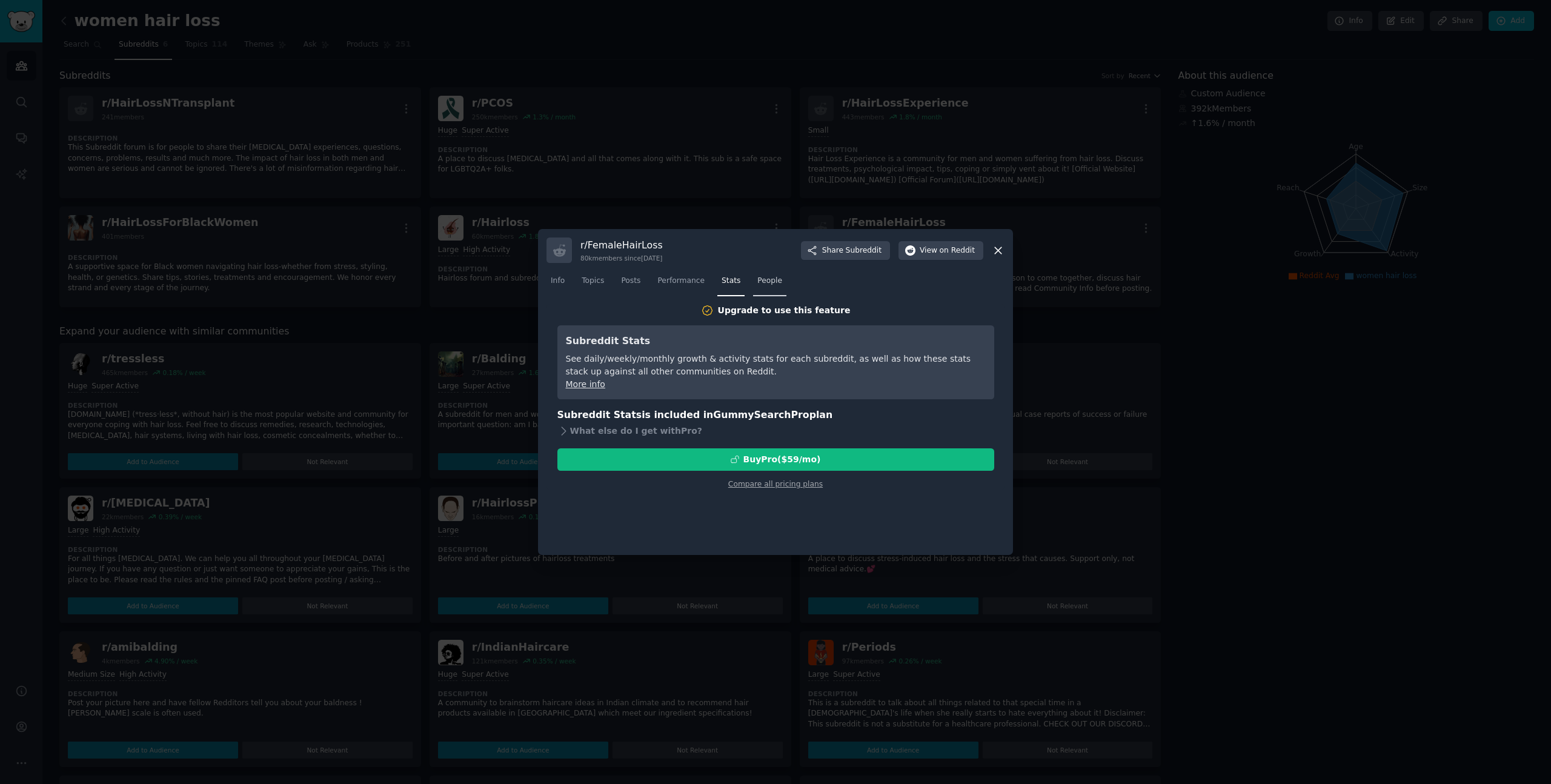
click at [765, 283] on span "People" at bounding box center [770, 280] width 25 height 11
click at [581, 282] on span "Topics" at bounding box center [592, 280] width 23 height 11
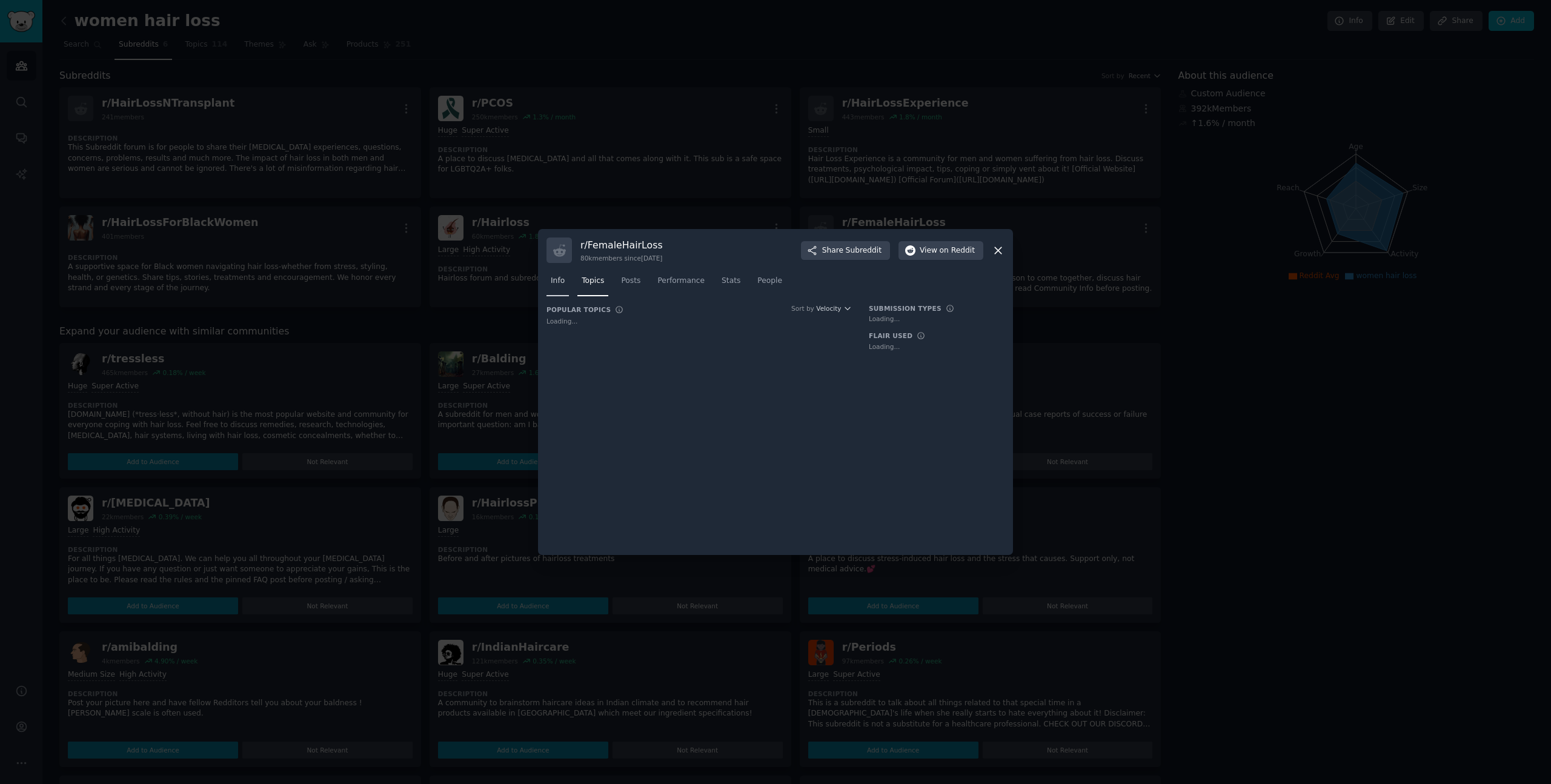
click at [556, 283] on span "Info" at bounding box center [557, 280] width 14 height 11
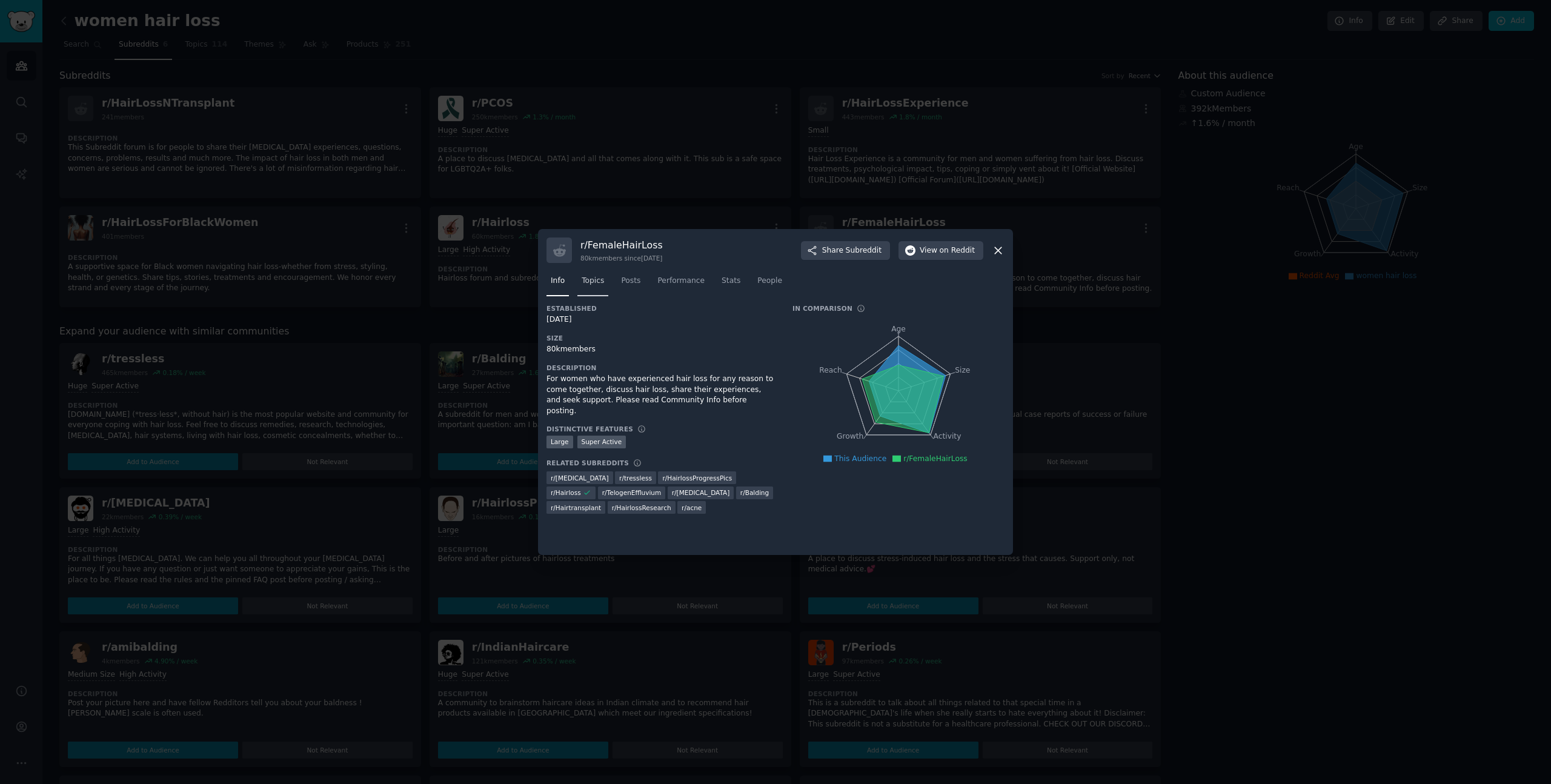
click at [596, 280] on span "Topics" at bounding box center [592, 280] width 23 height 11
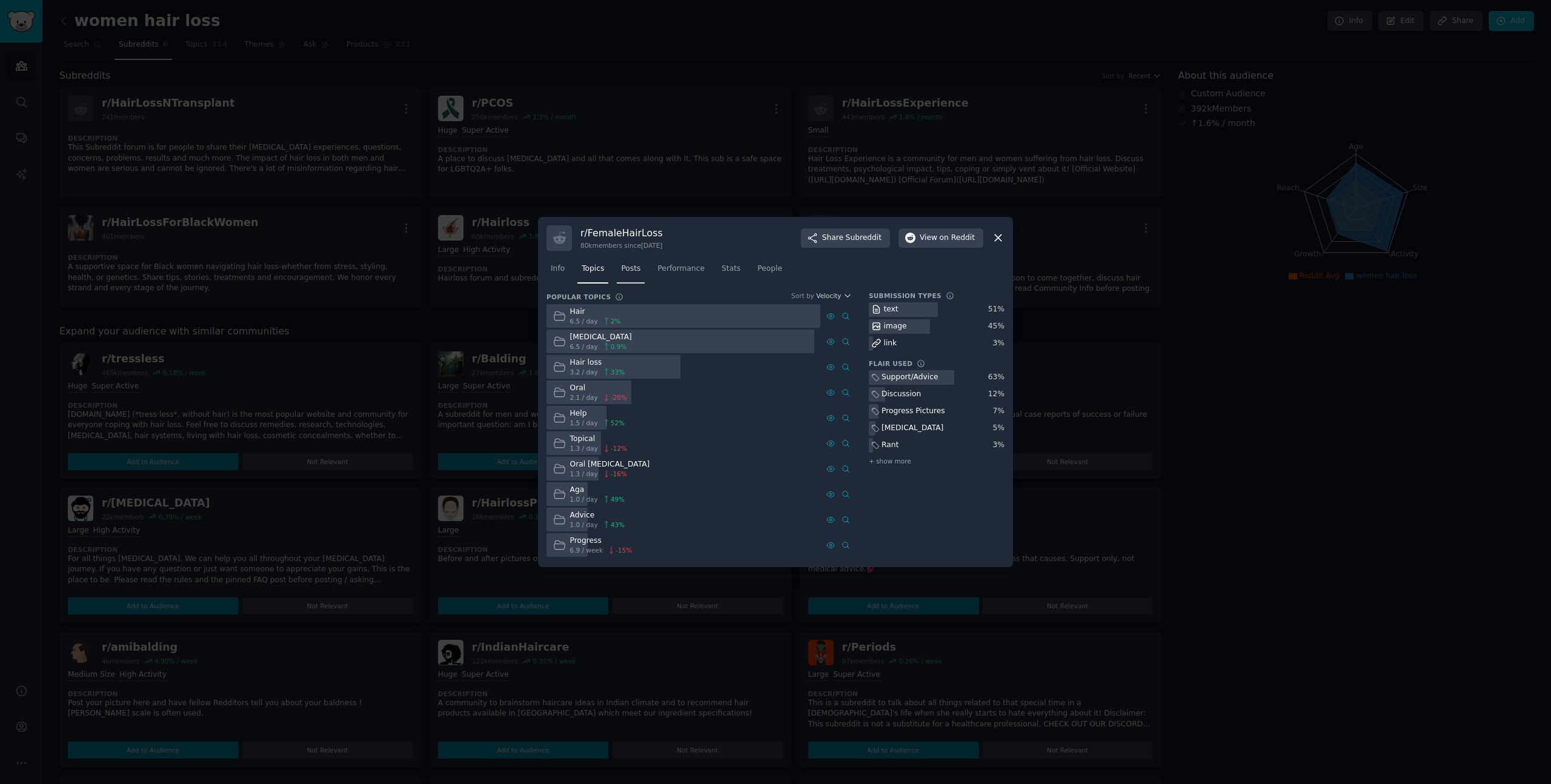
click at [645, 275] on link "Posts" at bounding box center [631, 272] width 28 height 25
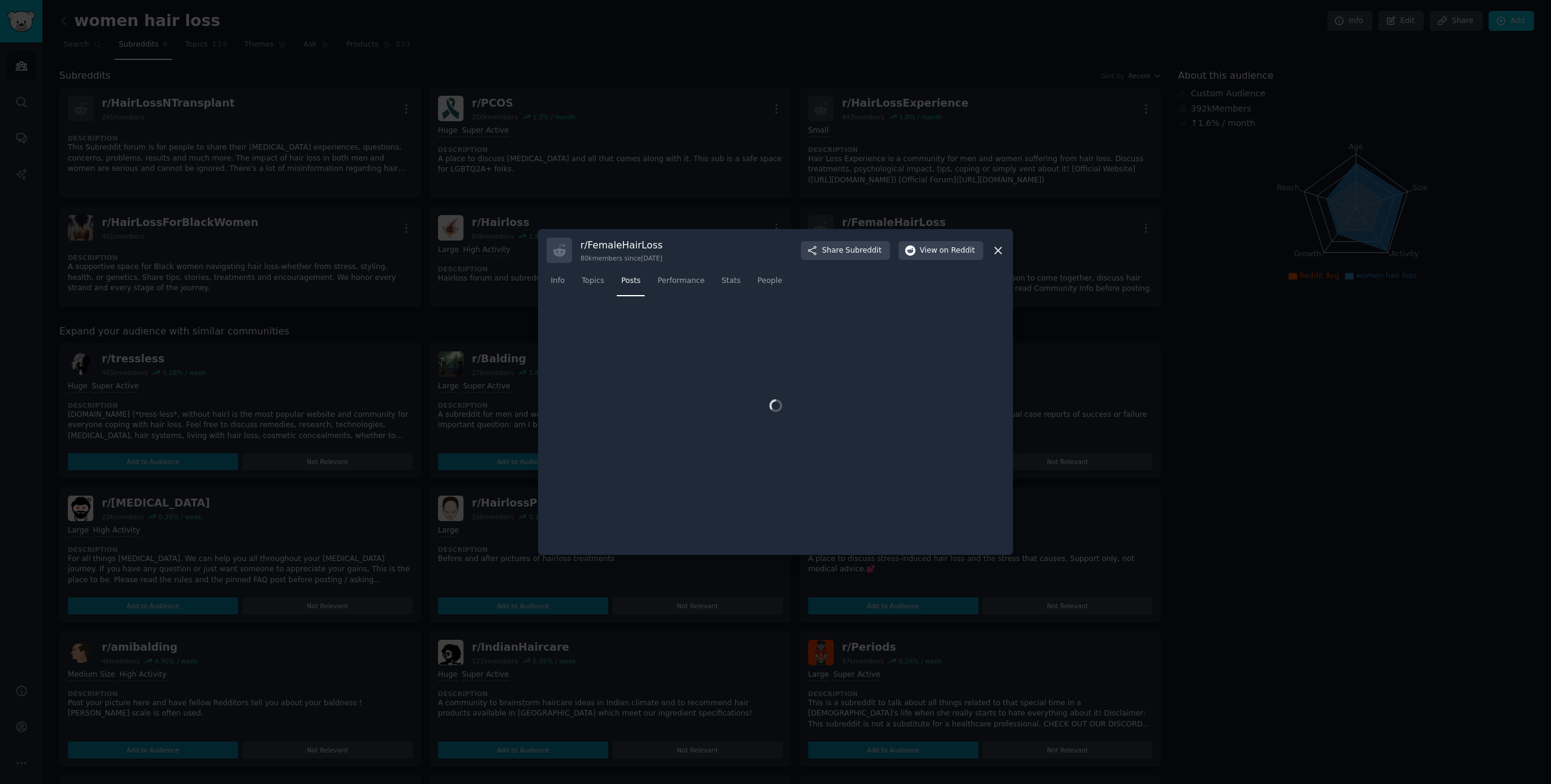
click at [638, 269] on div "Info Topics Posts Performance Stats People" at bounding box center [776, 283] width 458 height 41
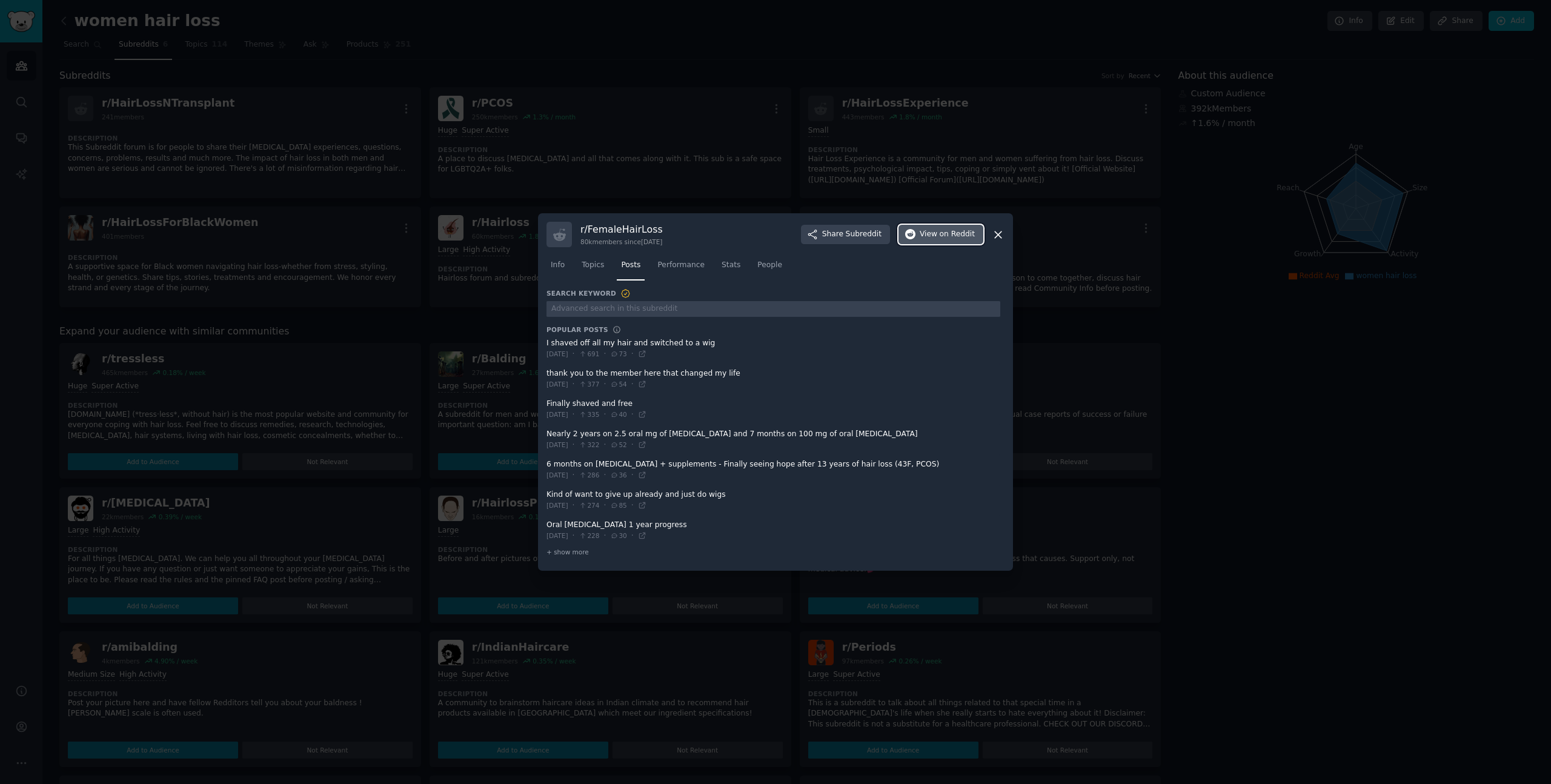
click at [957, 232] on span "on Reddit" at bounding box center [957, 234] width 35 height 11
click at [574, 151] on div at bounding box center [776, 392] width 1551 height 784
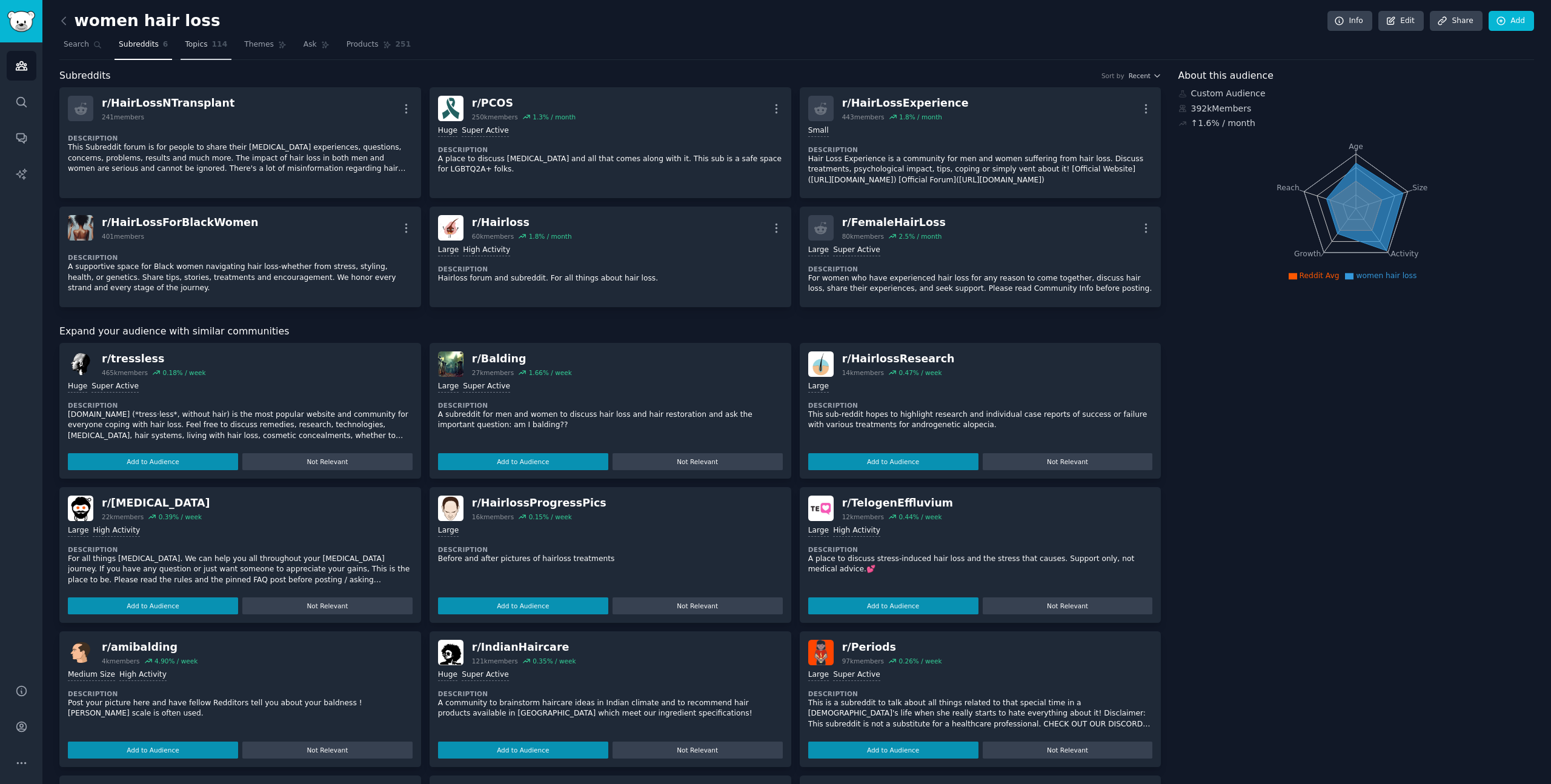
click at [183, 53] on link "Topics 114" at bounding box center [206, 47] width 51 height 25
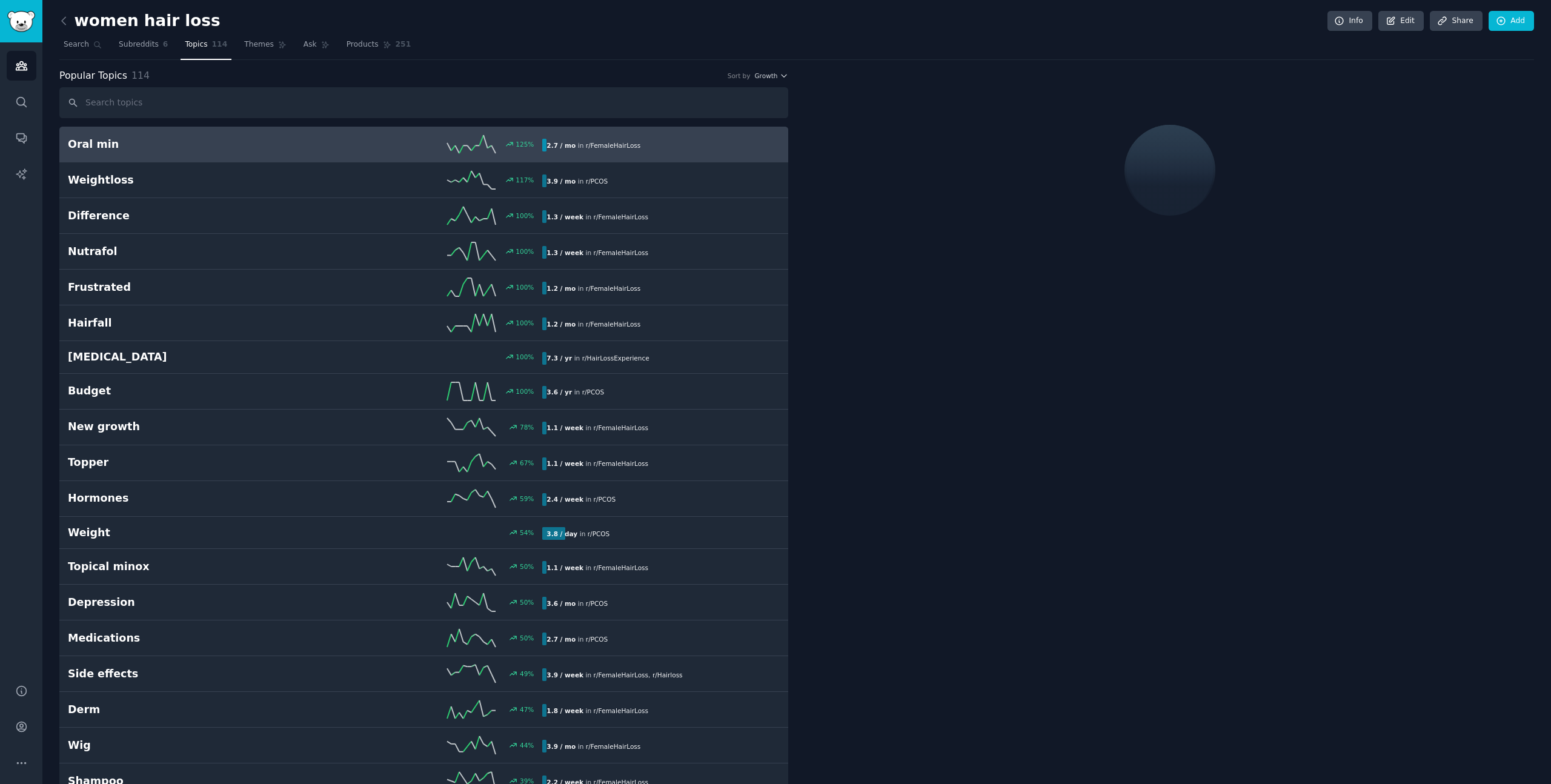
click at [238, 140] on h2 "Oral min" at bounding box center [186, 144] width 238 height 15
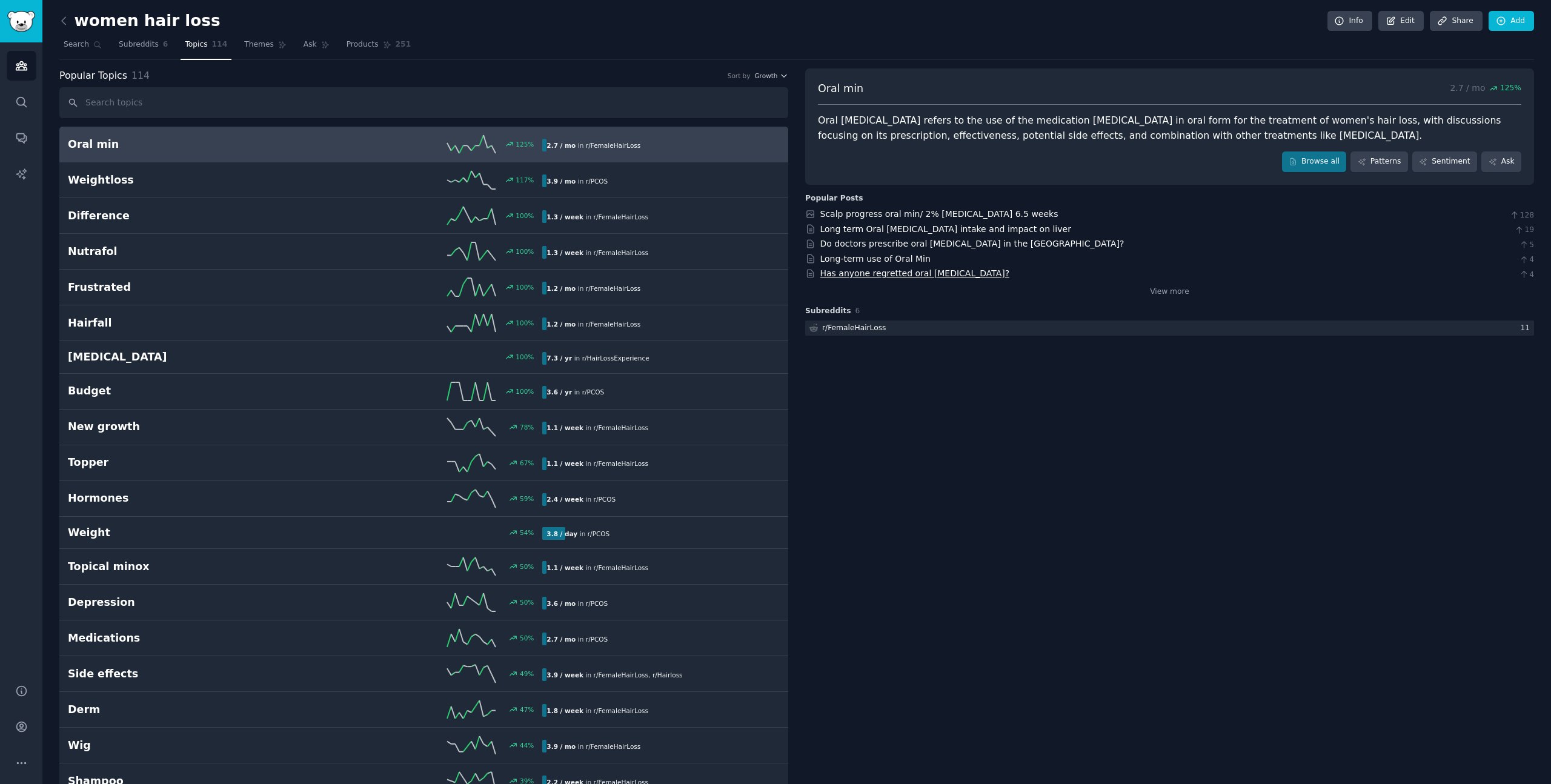
click at [891, 278] on link "Has anyone regretted oral minoxidil?" at bounding box center [915, 272] width 190 height 9
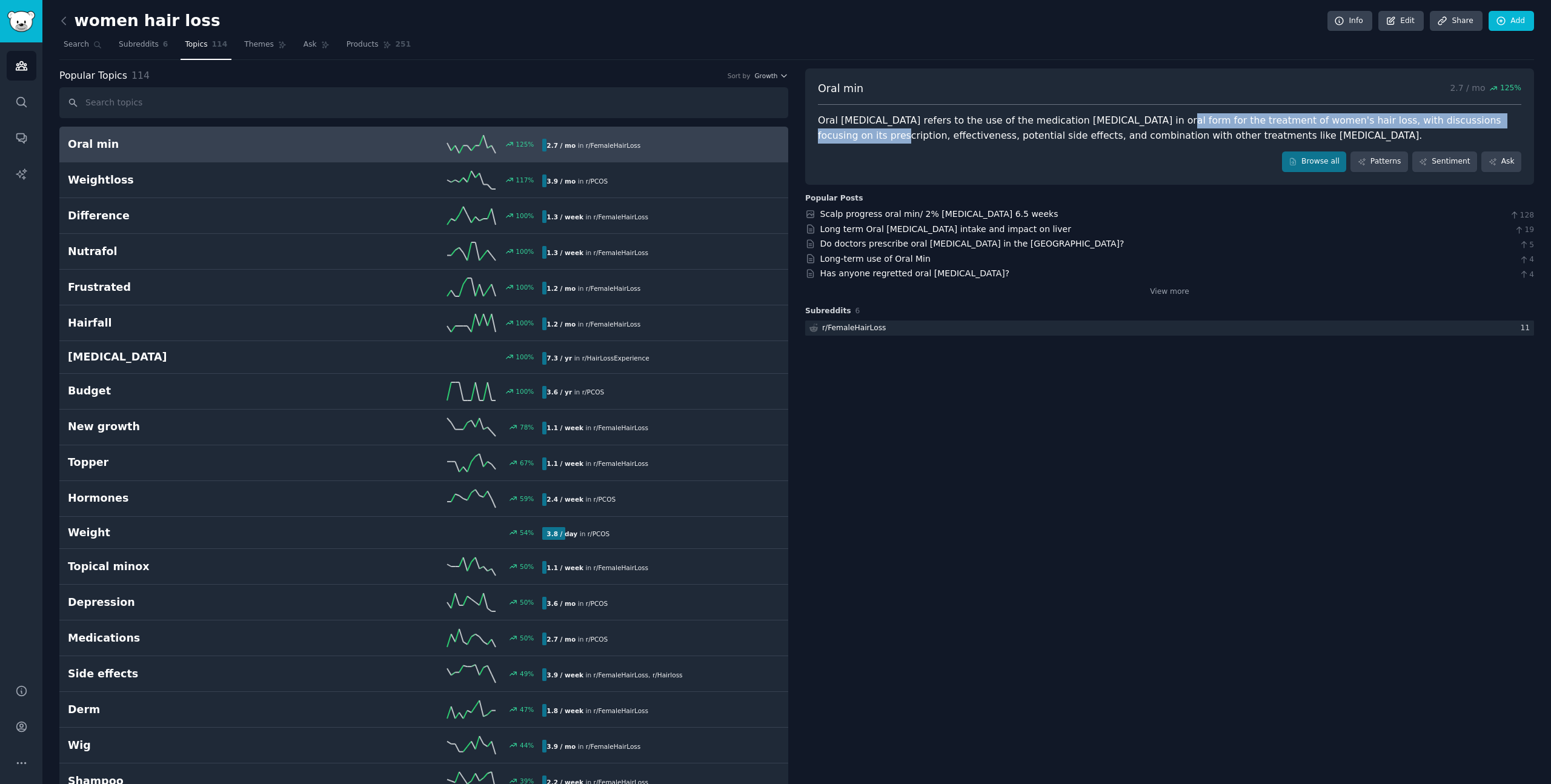
drag, startPoint x: 818, startPoint y: 131, endPoint x: 1127, endPoint y: 122, distance: 309.1
click at [1127, 122] on div "Oral minoxidil refers to the use of the medication minoxidil in oral form for t…" at bounding box center [1170, 128] width 704 height 30
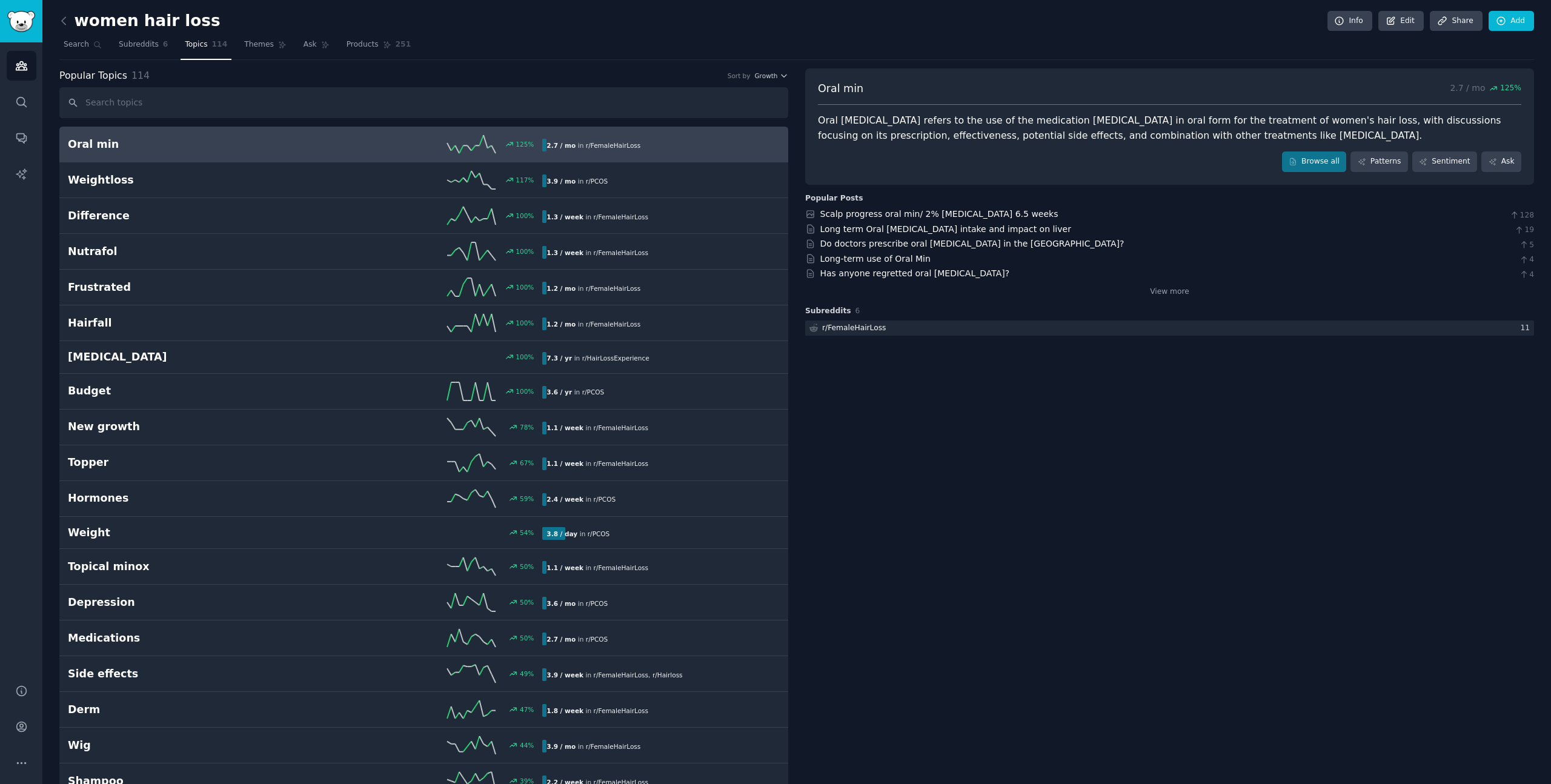
click at [1119, 125] on div "Oral minoxidil refers to the use of the medication minoxidil in oral form for t…" at bounding box center [1170, 128] width 704 height 30
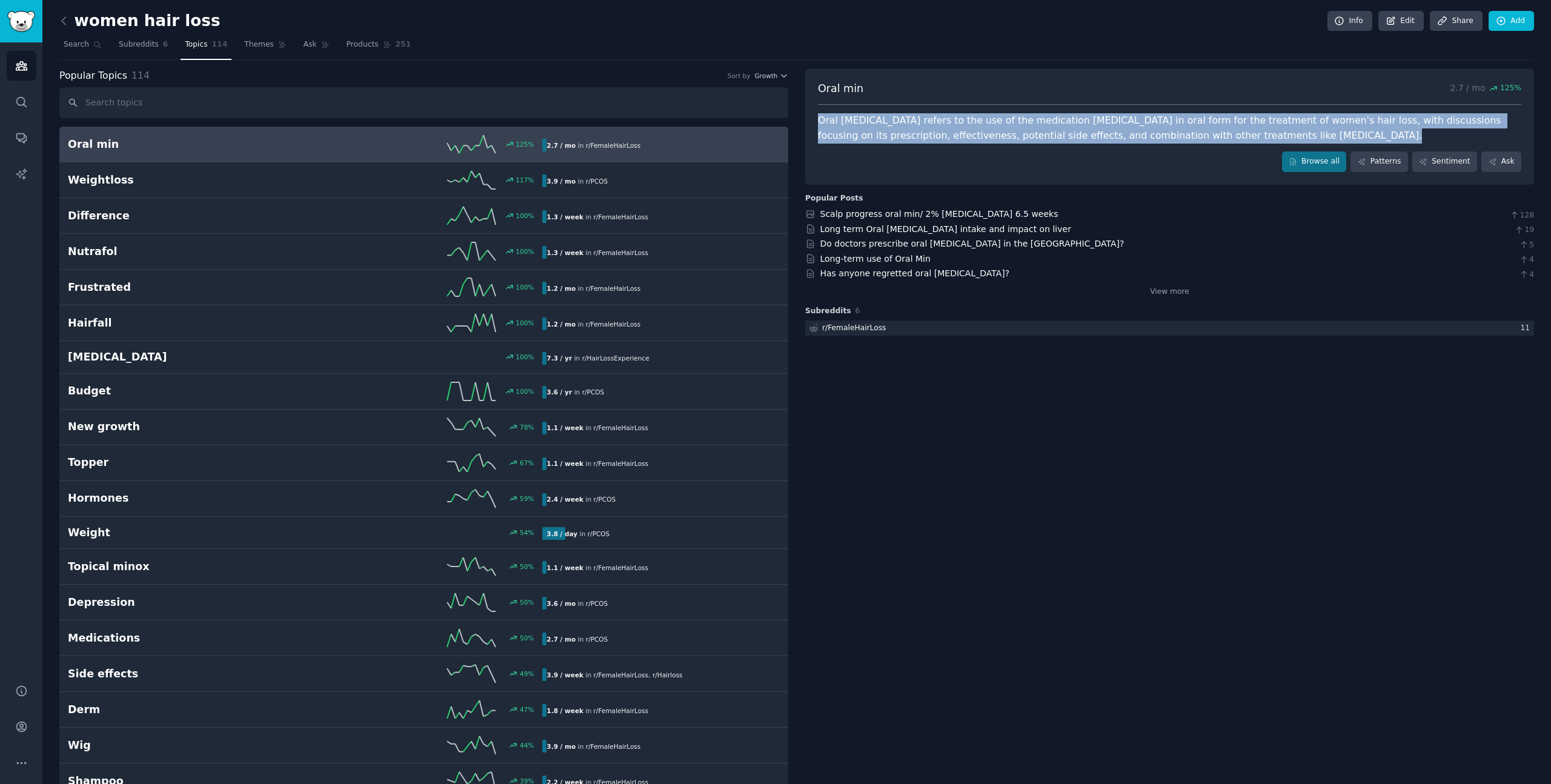
click at [1119, 125] on div "Oral minoxidil refers to the use of the medication minoxidil in oral form for t…" at bounding box center [1170, 128] width 704 height 30
